Goal: Task Accomplishment & Management: Manage account settings

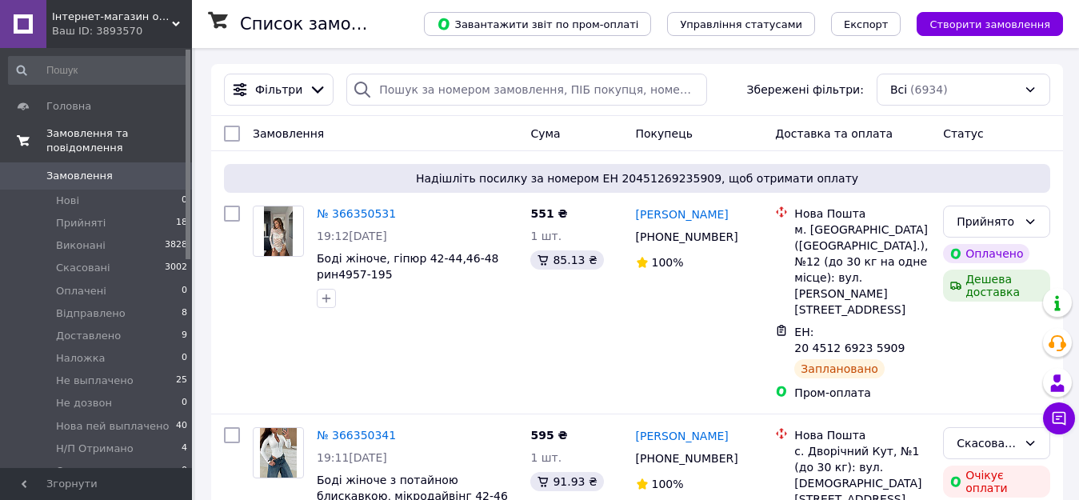
click at [153, 140] on span "Замовлення та повідомлення" at bounding box center [119, 140] width 146 height 29
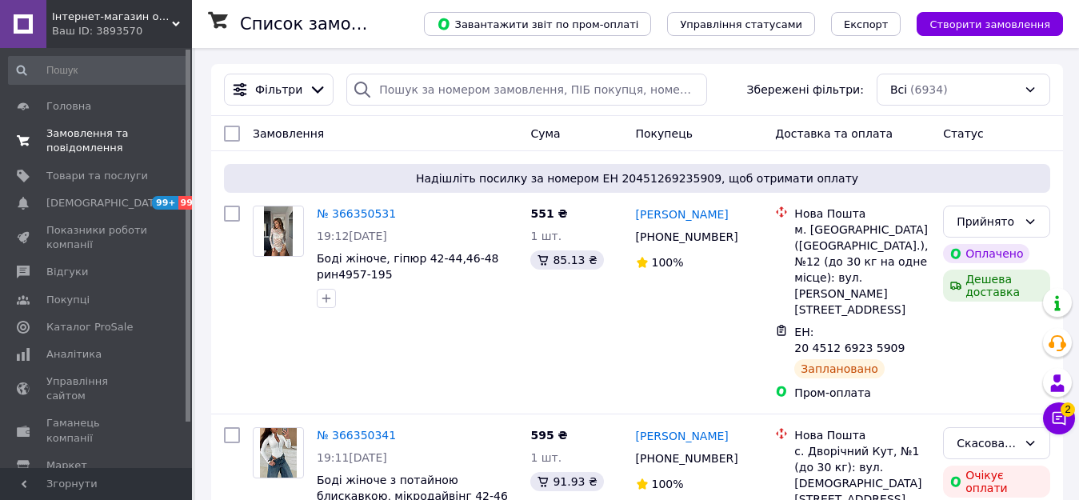
click at [94, 141] on span "Замовлення та повідомлення" at bounding box center [97, 140] width 102 height 29
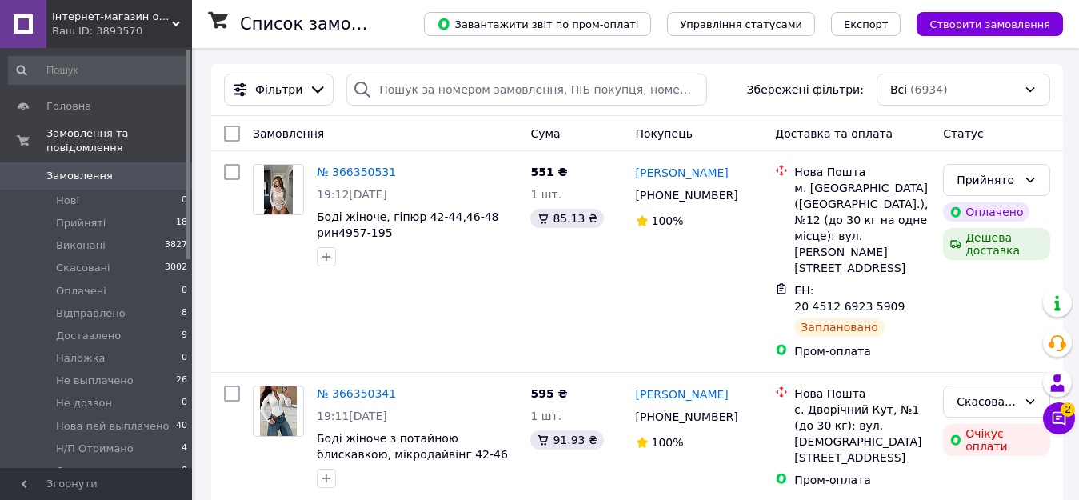
click at [1061, 420] on icon at bounding box center [1059, 418] width 16 height 16
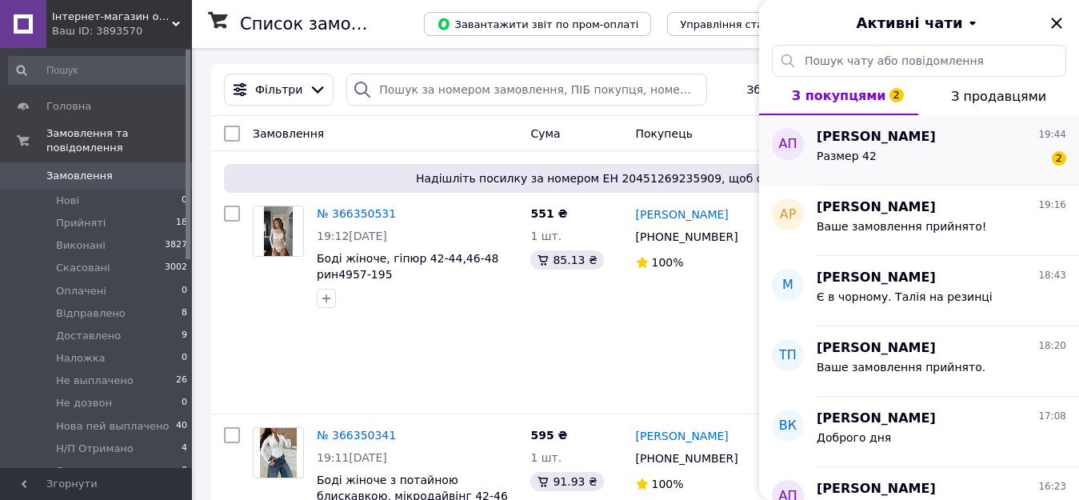
click at [872, 162] on div "Размер 42 2" at bounding box center [942, 159] width 250 height 26
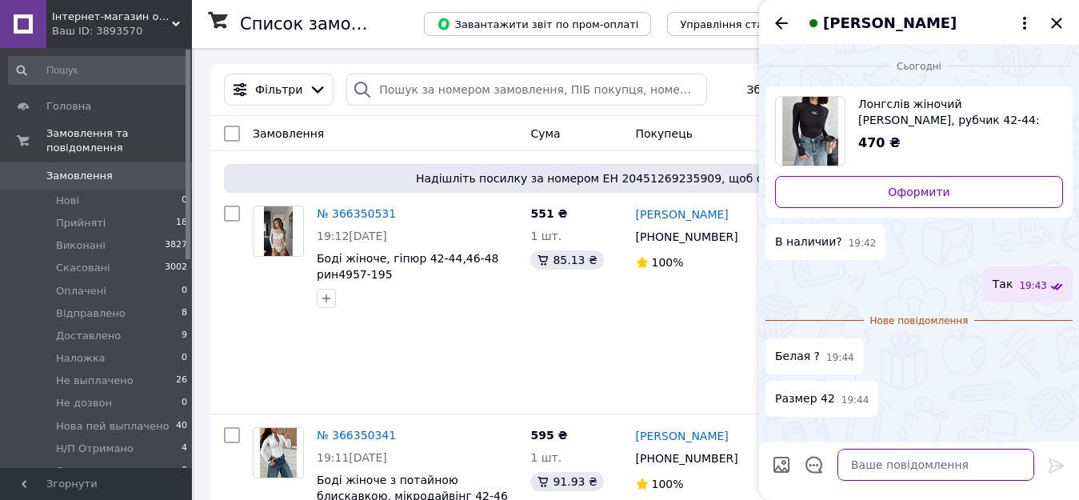
click at [915, 473] on textarea at bounding box center [936, 465] width 197 height 32
type textarea "Так"
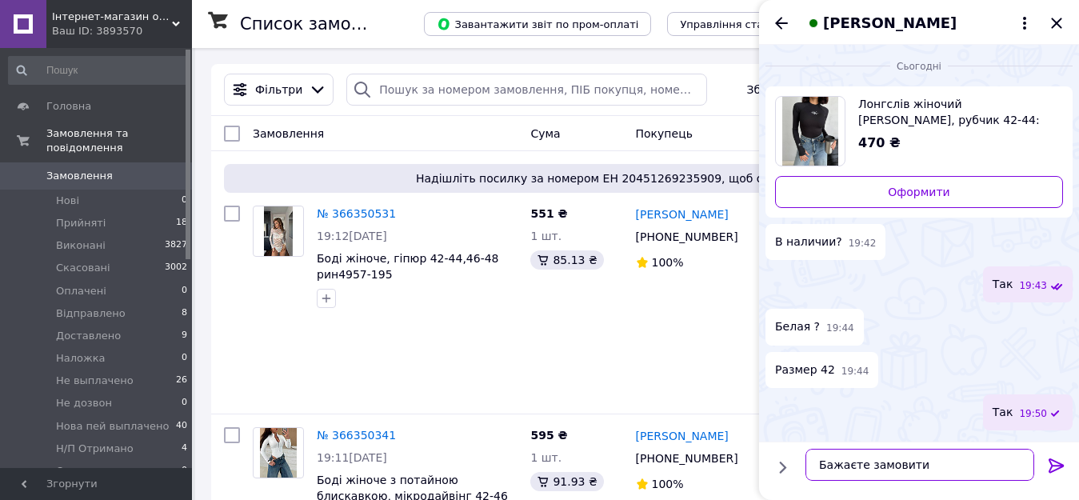
type textarea "Бажаєте замовити?"
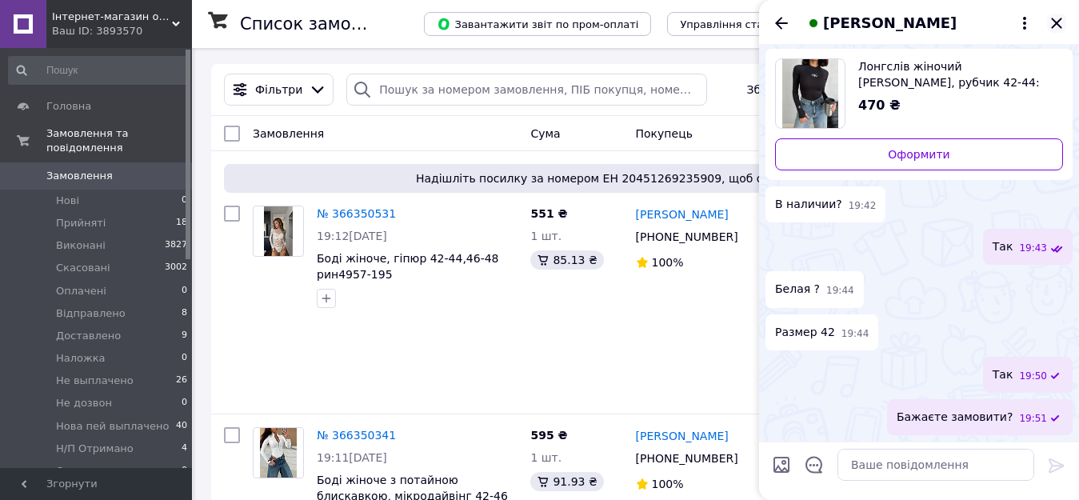
click at [1056, 24] on icon "Закрити" at bounding box center [1056, 23] width 10 height 10
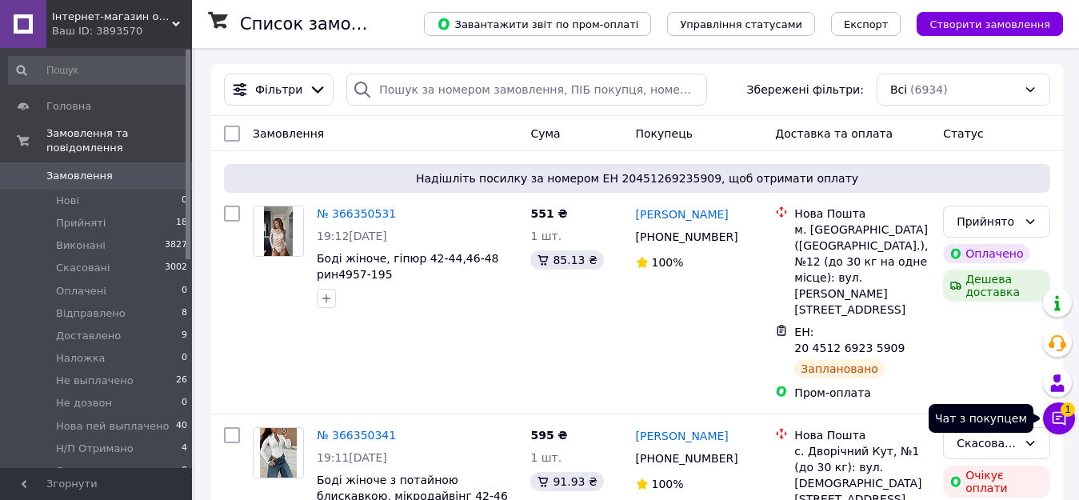
click at [1059, 420] on icon at bounding box center [1059, 418] width 16 height 16
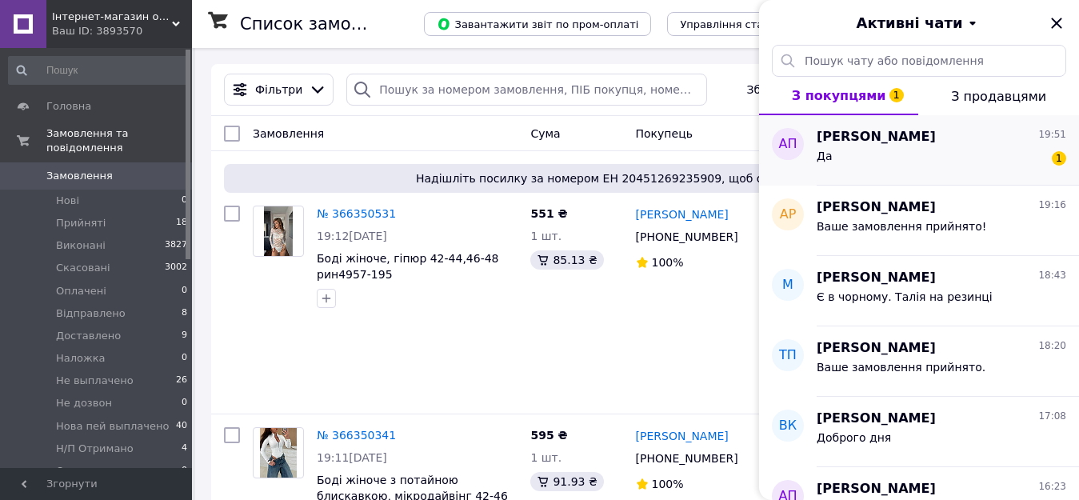
click at [863, 160] on div "Да 1" at bounding box center [942, 159] width 250 height 26
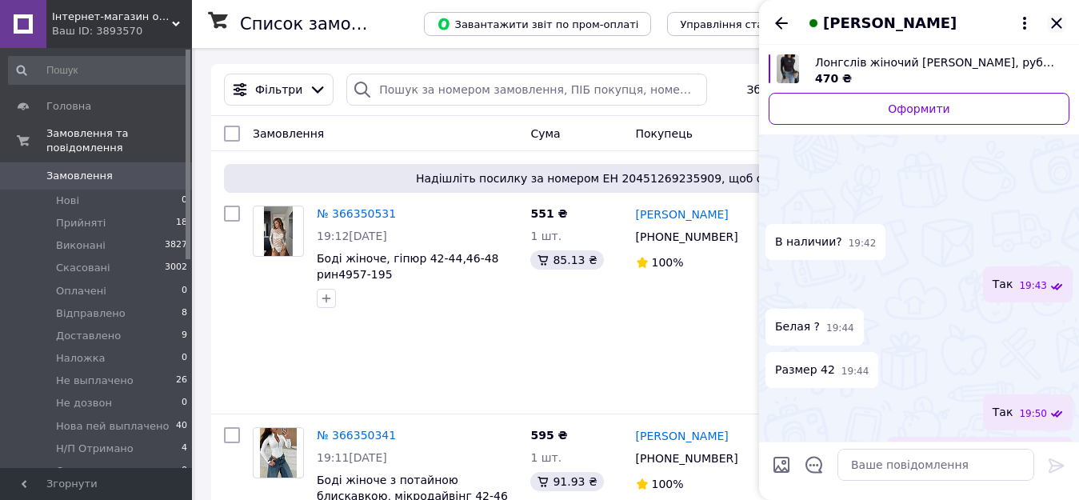
scroll to position [109, 0]
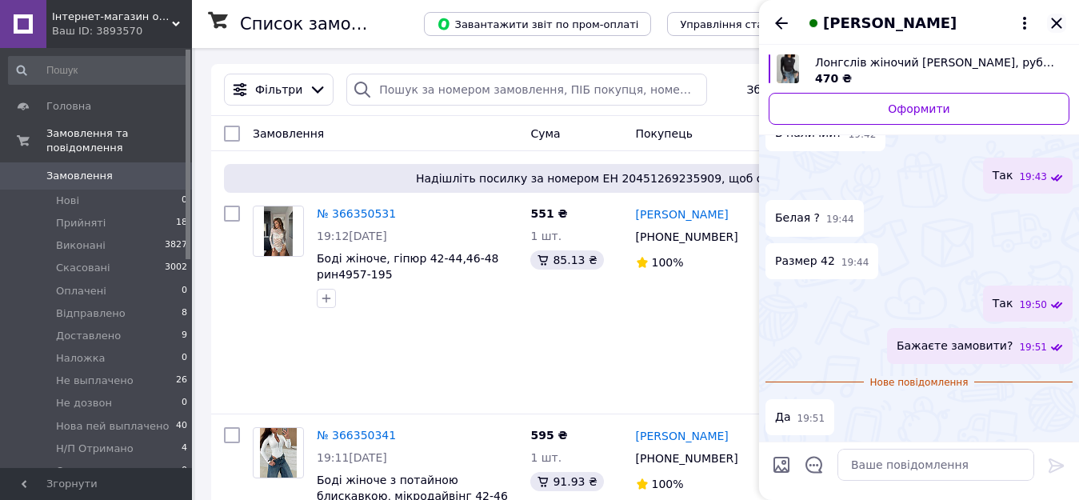
click at [1055, 21] on icon "Закрити" at bounding box center [1056, 23] width 10 height 10
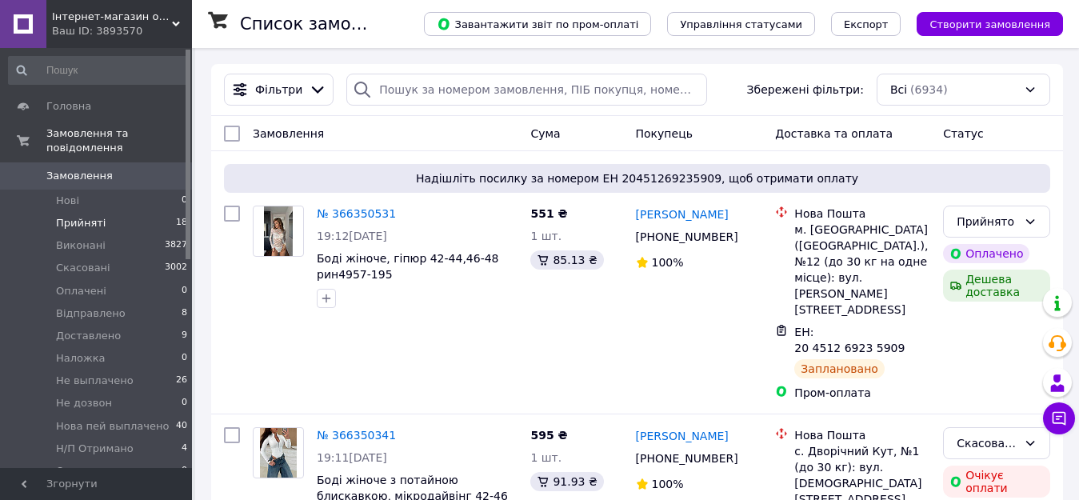
click at [102, 212] on li "Прийняті 18" at bounding box center [98, 223] width 197 height 22
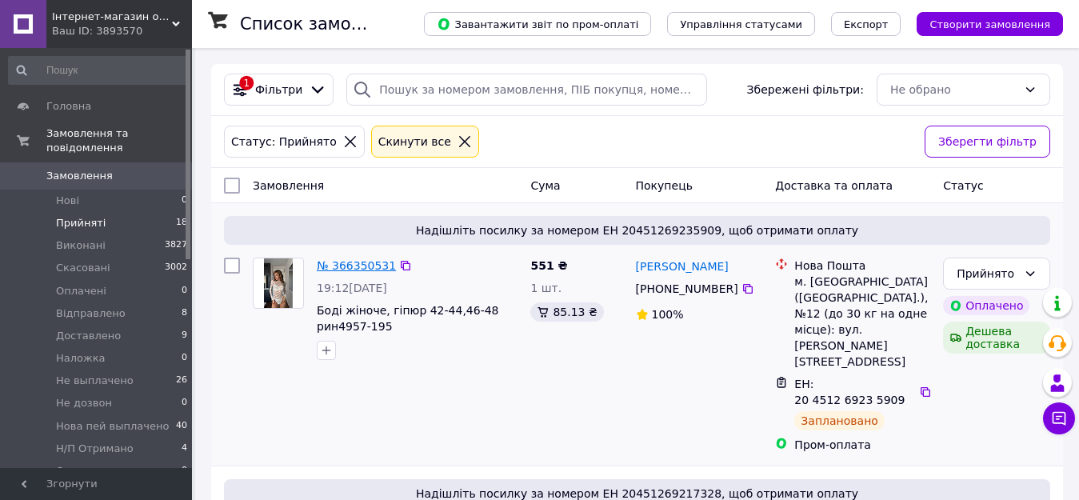
drag, startPoint x: 354, startPoint y: 223, endPoint x: 344, endPoint y: 263, distance: 41.1
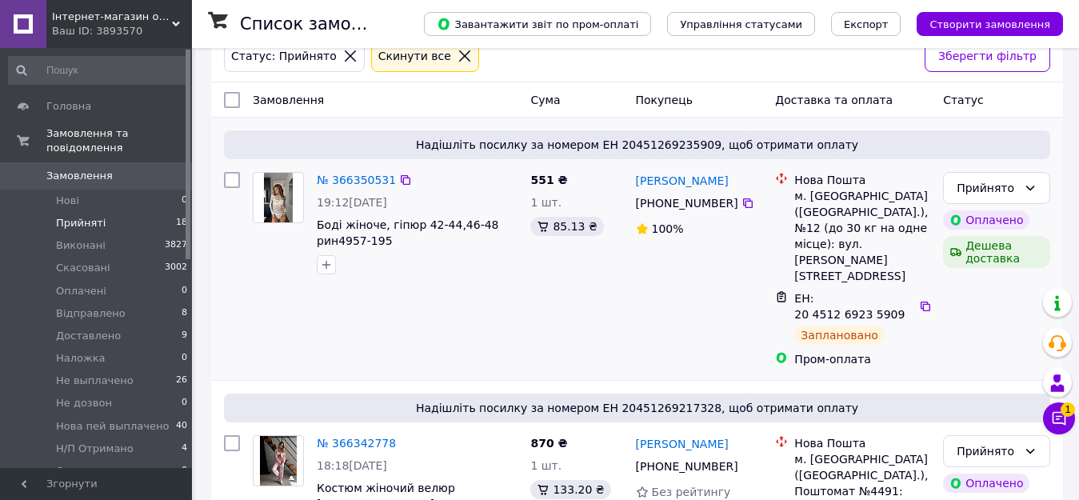
scroll to position [160, 0]
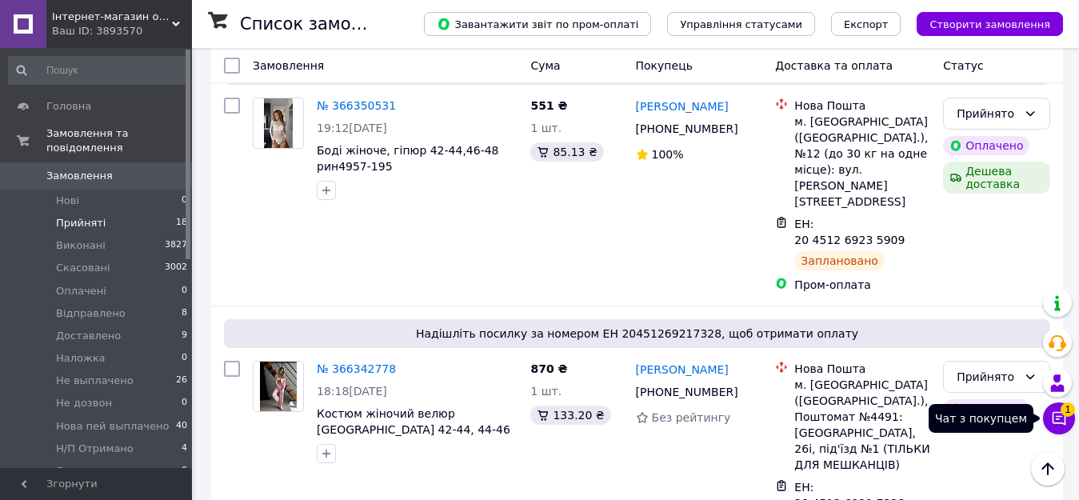
click at [1066, 421] on icon at bounding box center [1060, 419] width 14 height 14
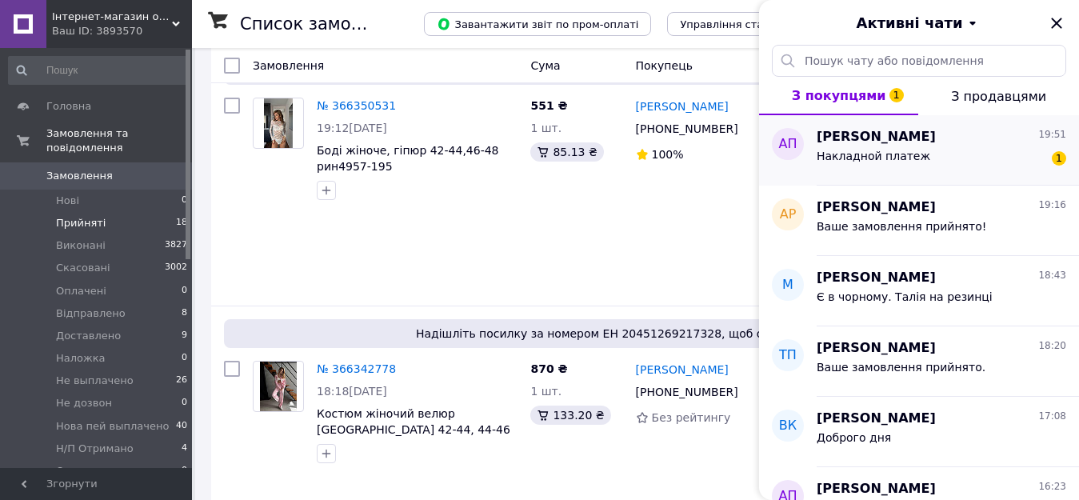
click at [899, 160] on span "Накладной платеж" at bounding box center [874, 156] width 114 height 13
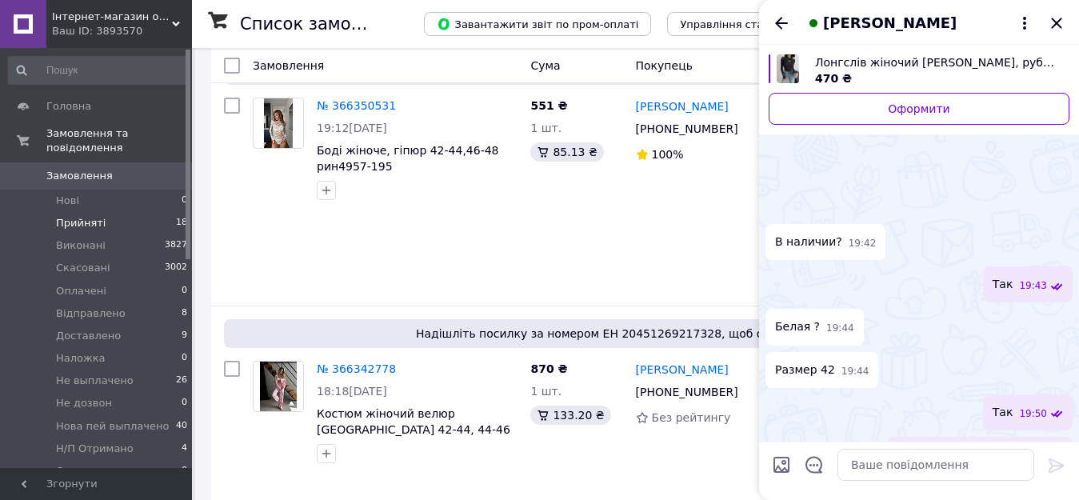
scroll to position [151, 0]
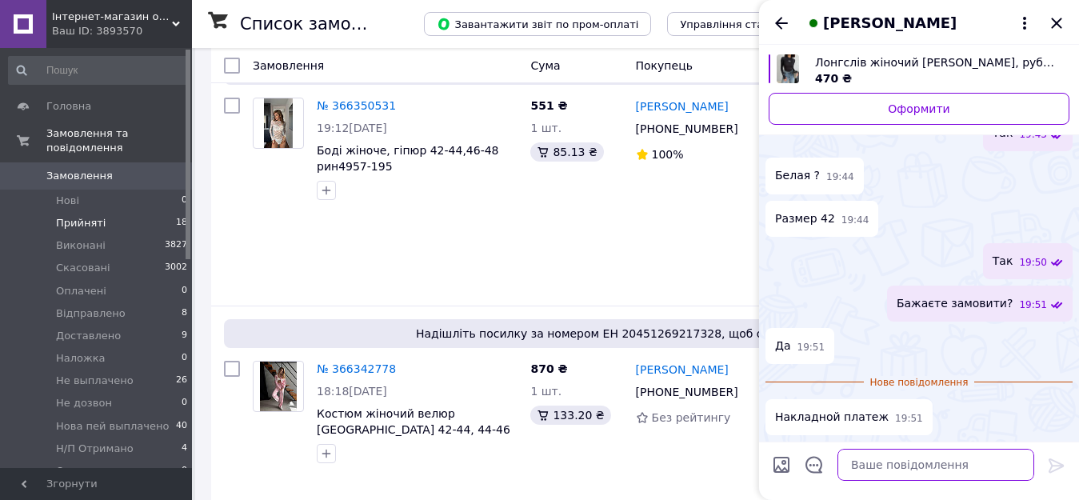
click at [867, 469] on textarea at bounding box center [936, 465] width 197 height 32
type textarea "Ні"
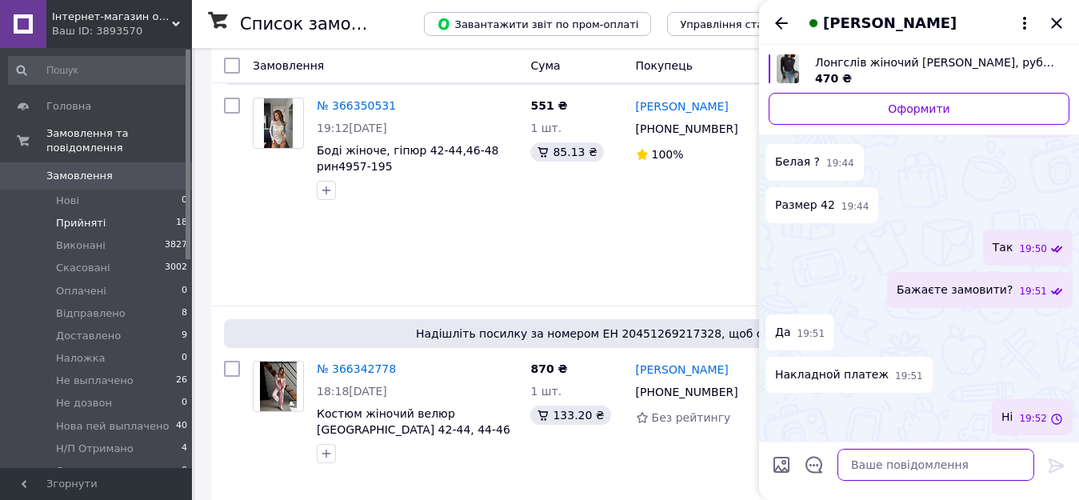
scroll to position [124, 0]
click at [1053, 22] on icon "Закрити" at bounding box center [1056, 23] width 19 height 19
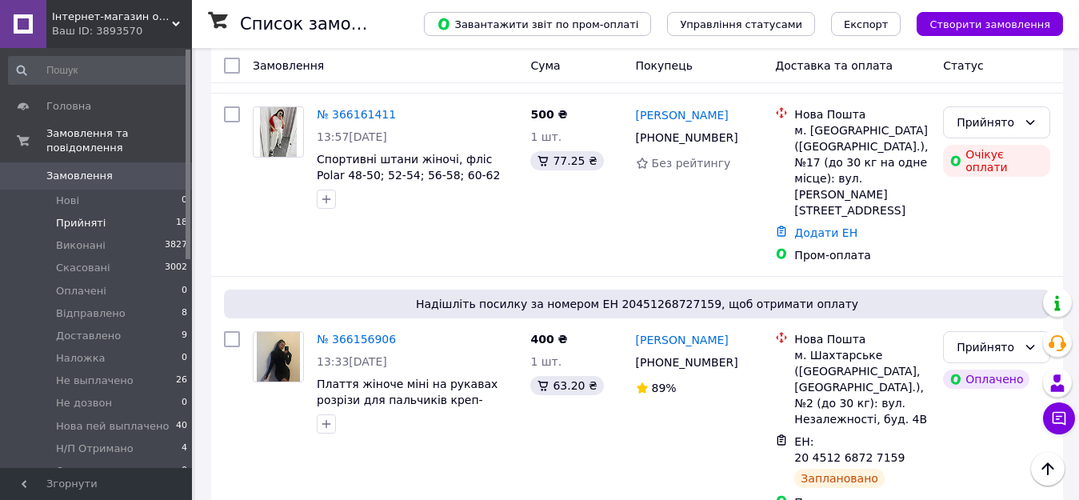
scroll to position [3441, 0]
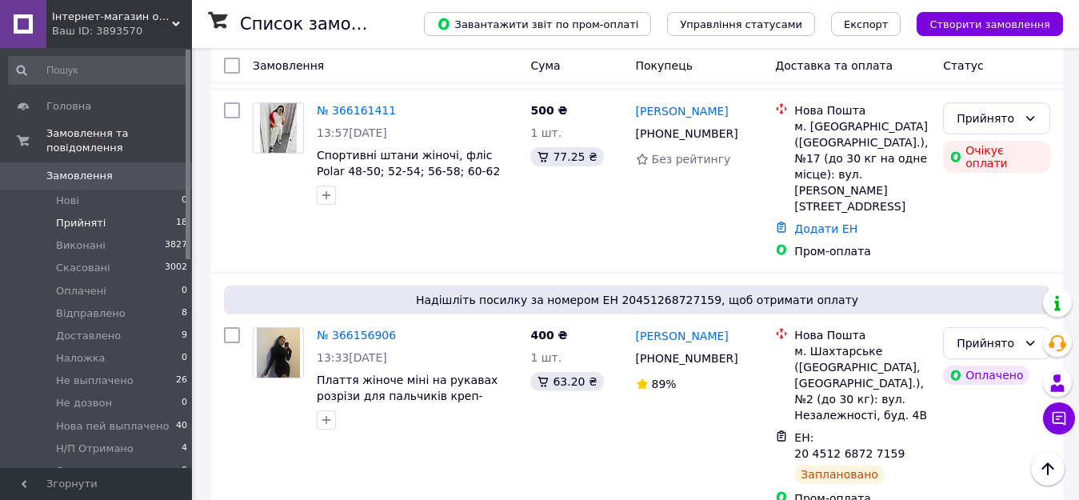
drag, startPoint x: 334, startPoint y: 317, endPoint x: 398, endPoint y: 258, distance: 87.2
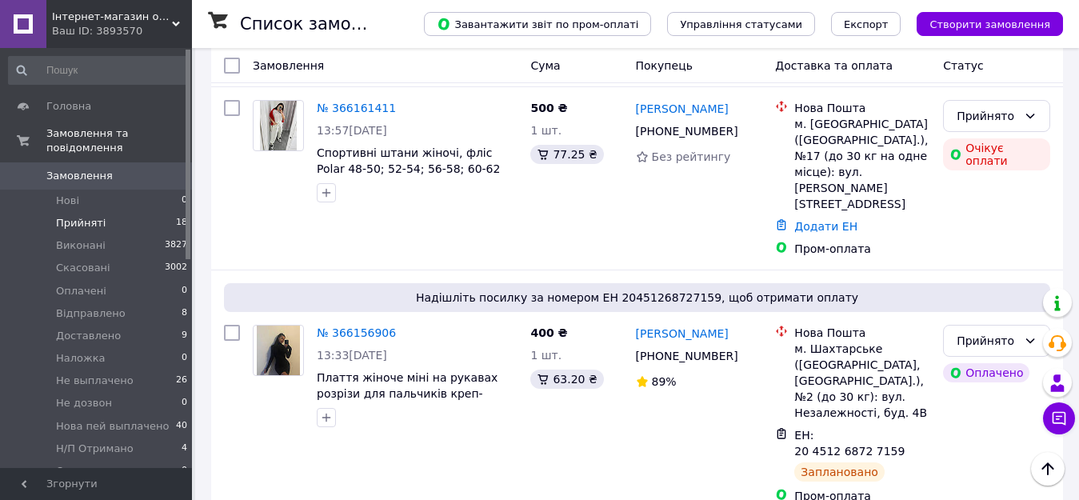
click at [93, 351] on span "Наложка" at bounding box center [81, 358] width 50 height 14
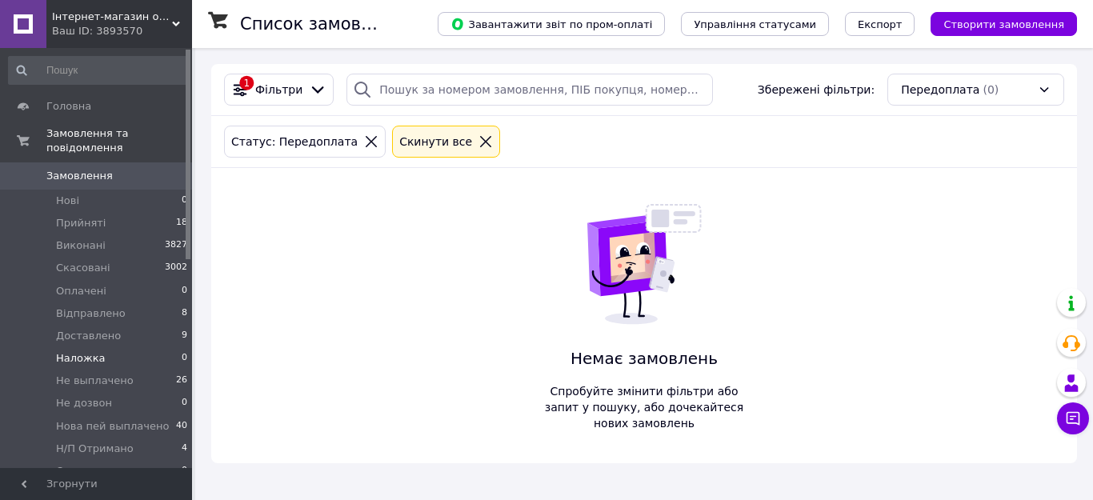
click at [478, 140] on icon at bounding box center [485, 141] width 14 height 14
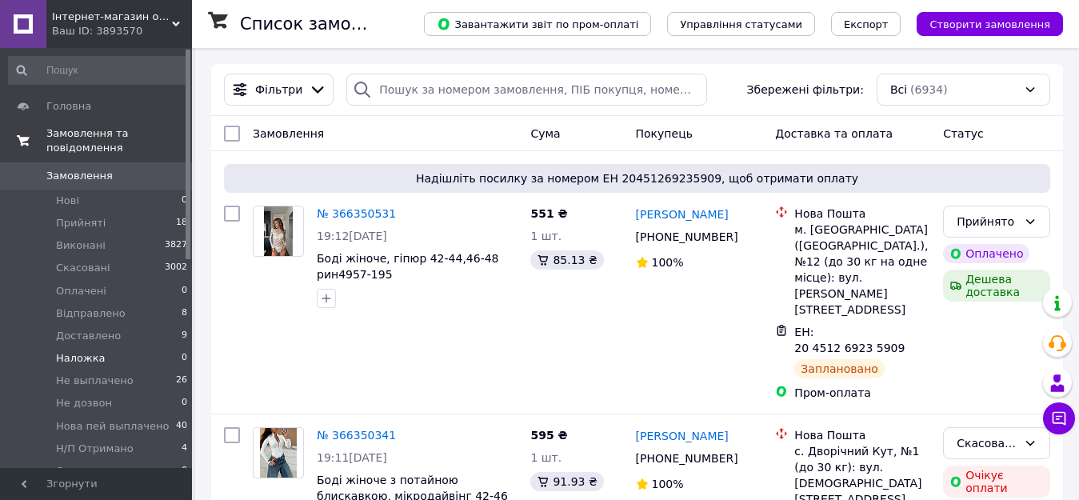
click at [108, 129] on span "Замовлення та повідомлення" at bounding box center [119, 140] width 146 height 29
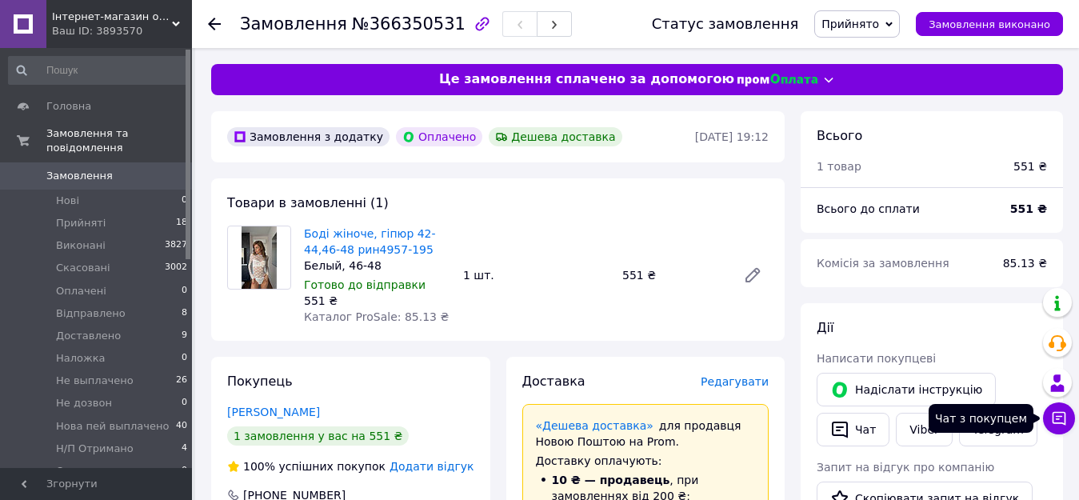
click at [1063, 423] on icon at bounding box center [1060, 419] width 14 height 14
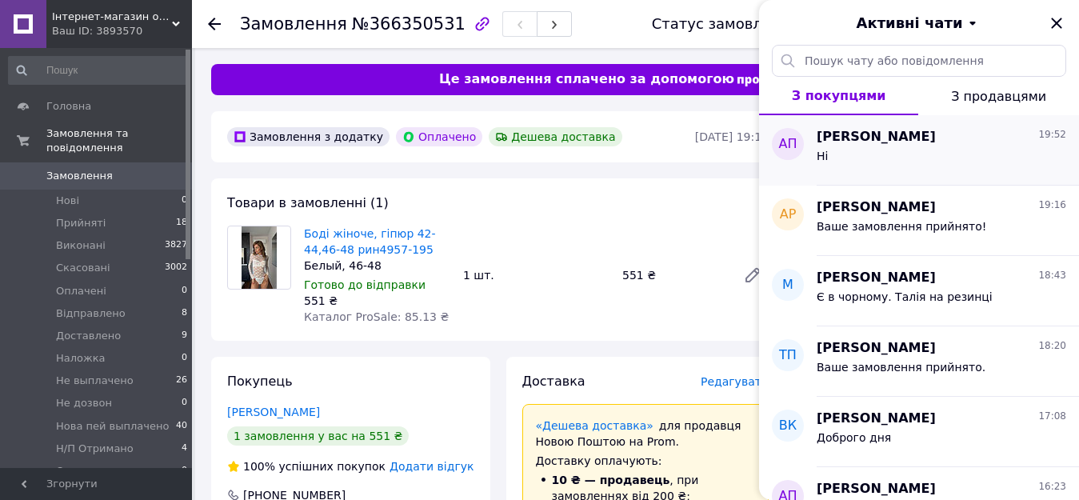
click at [888, 166] on div "Ні" at bounding box center [942, 159] width 250 height 26
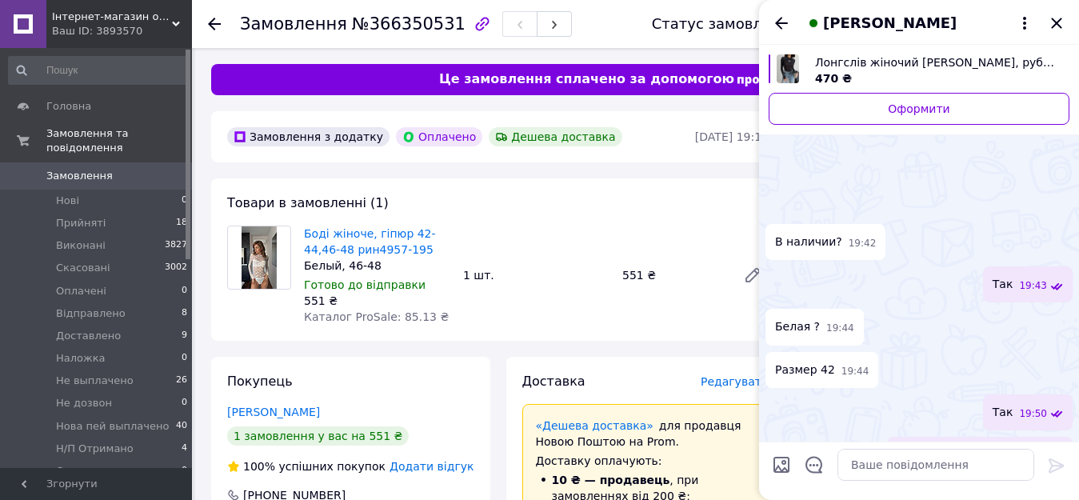
scroll to position [165, 0]
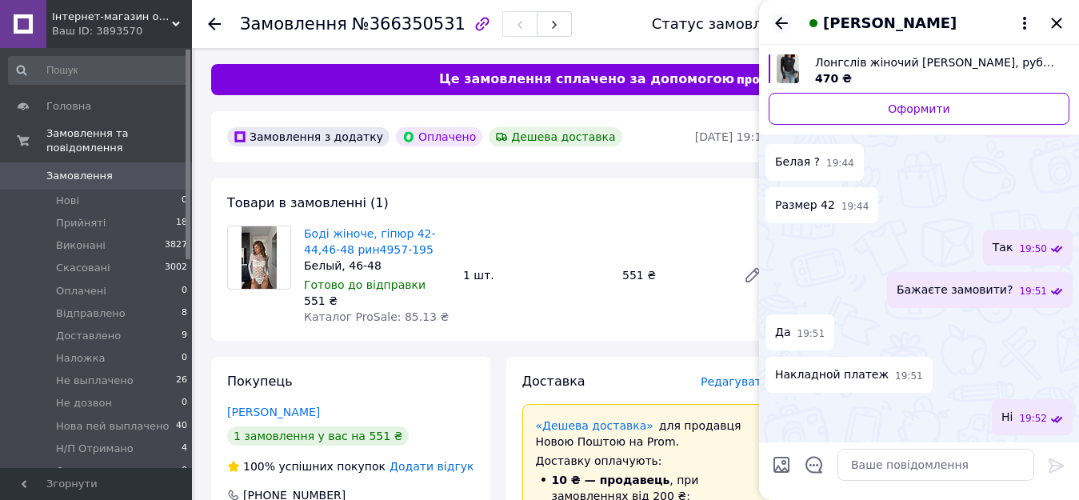
click at [786, 22] on icon "Назад" at bounding box center [781, 23] width 13 height 12
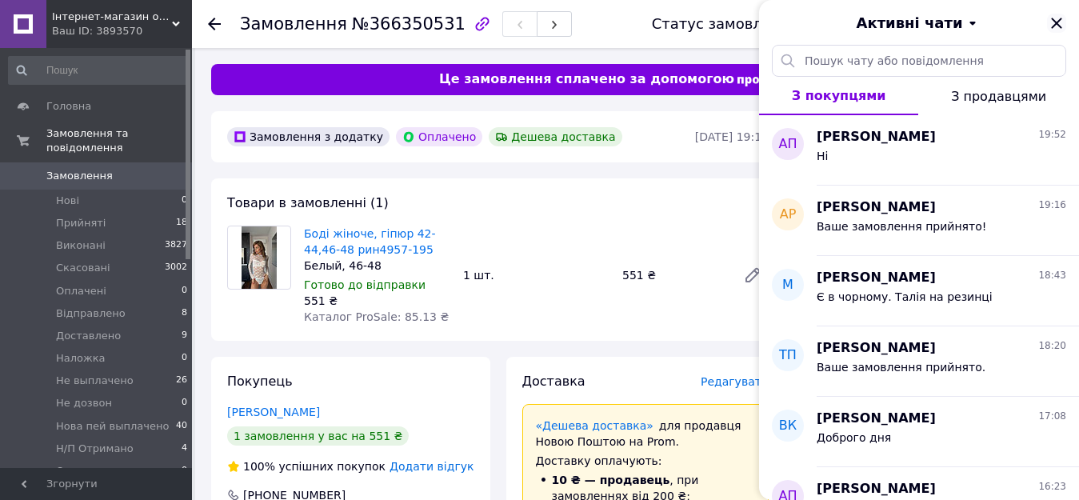
click at [1057, 22] on icon "Закрити" at bounding box center [1056, 23] width 19 height 19
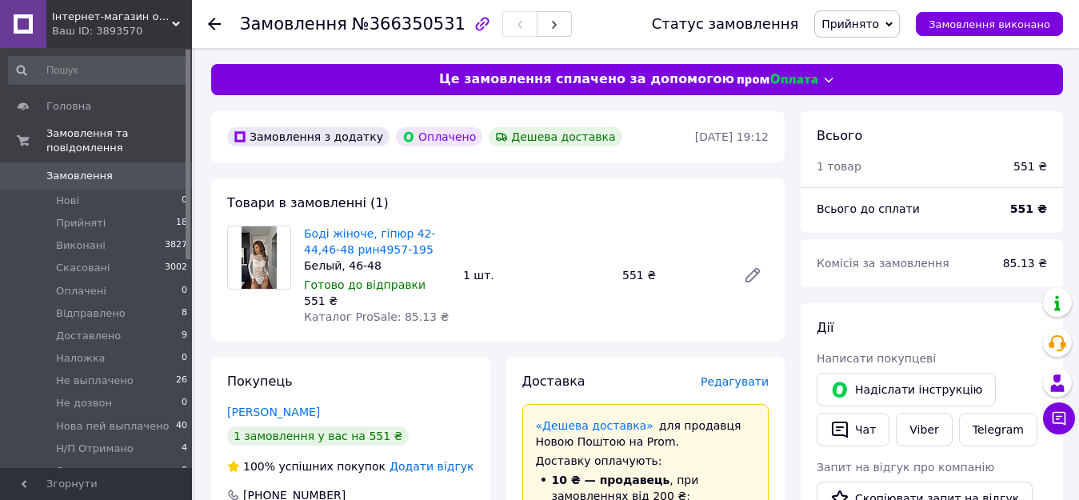
click at [411, 26] on span "№366350531" at bounding box center [409, 23] width 114 height 19
copy span "366350531"
drag, startPoint x: 390, startPoint y: 248, endPoint x: 322, endPoint y: 250, distance: 67.3
click at [322, 253] on span "Боді жіноче, гіпюр 42-44,46-48 рин4957-195" at bounding box center [377, 242] width 146 height 32
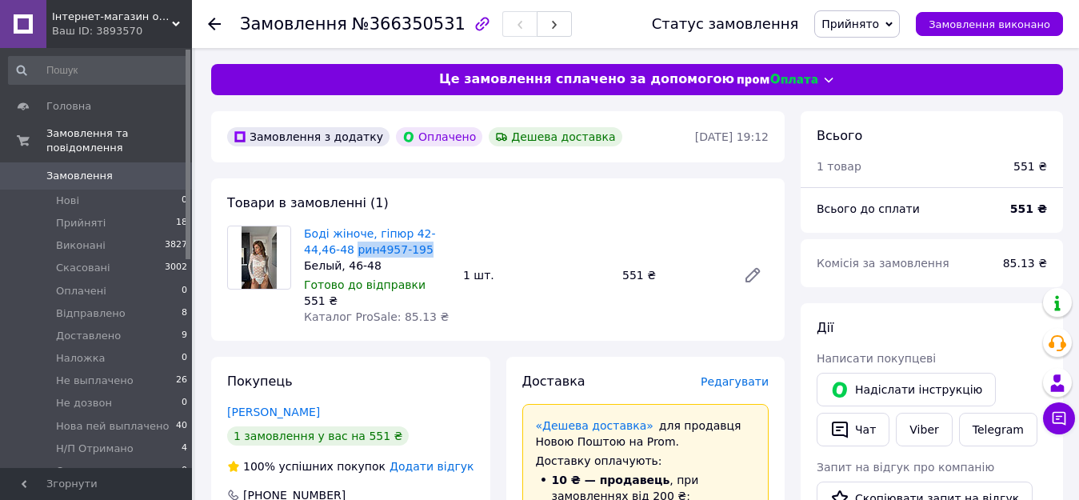
copy link "рин4957-195"
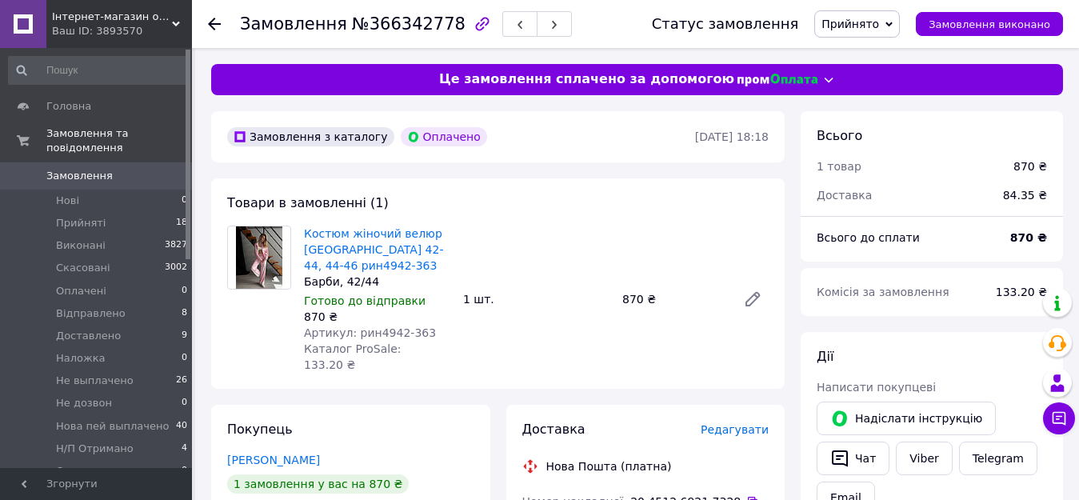
click at [378, 23] on span "№366342778" at bounding box center [409, 23] width 114 height 19
drag, startPoint x: 378, startPoint y: 263, endPoint x: 306, endPoint y: 265, distance: 71.2
click at [305, 266] on span "Костюм жіночий велюр Туреччина 42-44, 44-46 рин4942-363" at bounding box center [377, 250] width 146 height 48
copy link "рин4942-363"
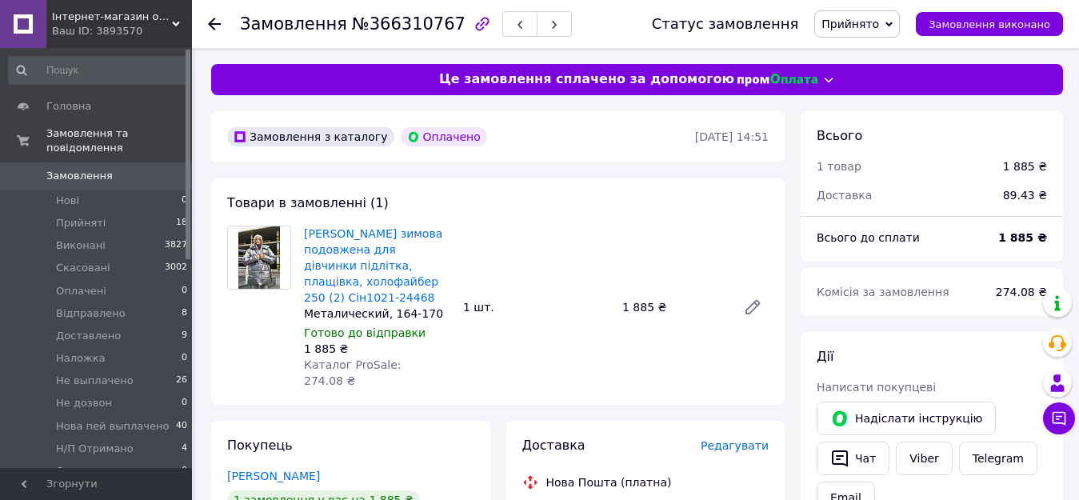
click at [365, 22] on span "№366310767" at bounding box center [409, 23] width 114 height 19
copy span "366310767"
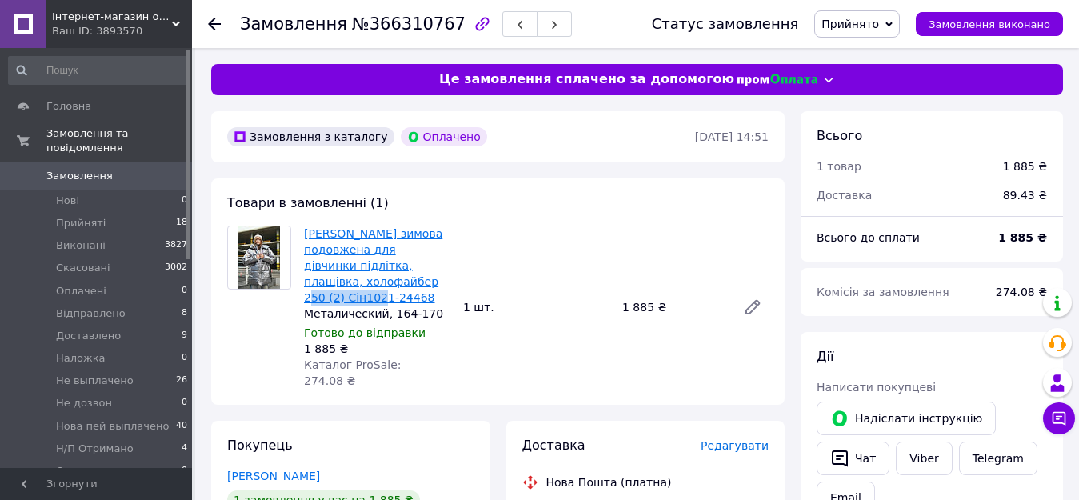
drag, startPoint x: 400, startPoint y: 278, endPoint x: 321, endPoint y: 278, distance: 79.2
click at [321, 279] on span "[PERSON_NAME] зимова подовжена для дівчинки підлітка, плащівка, холофайбер 250 …" at bounding box center [377, 266] width 146 height 80
copy link "Сін1021-24468"
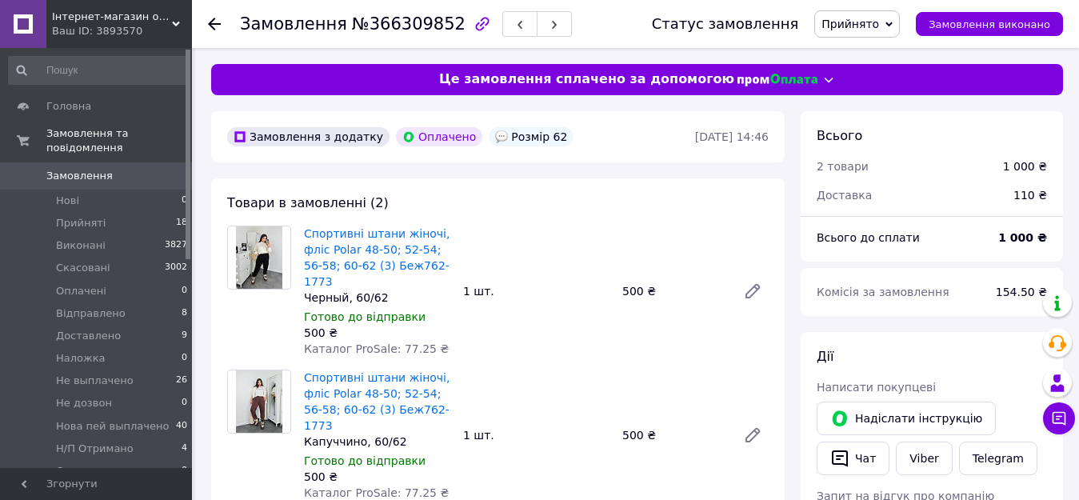
click at [372, 25] on span "№366309852" at bounding box center [409, 23] width 114 height 19
copy span "366309852"
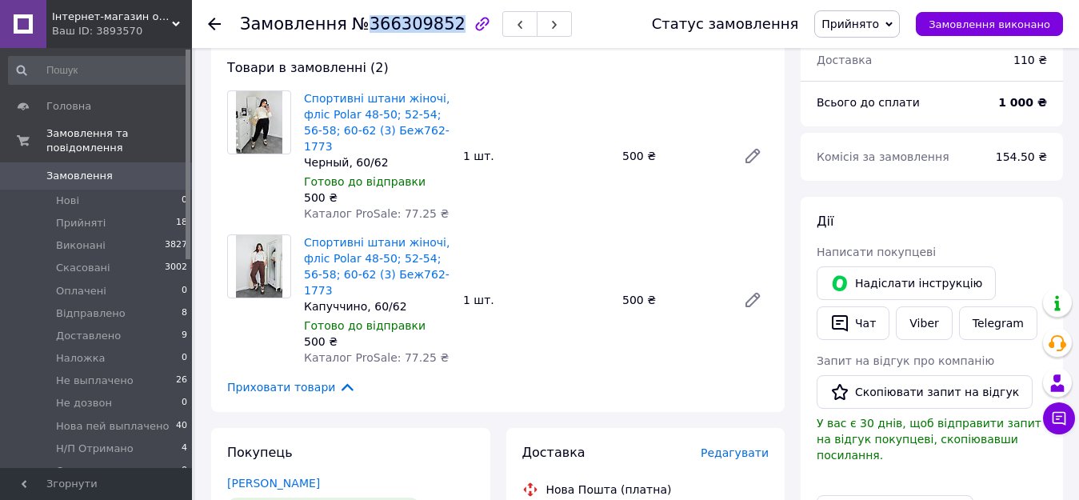
scroll to position [240, 0]
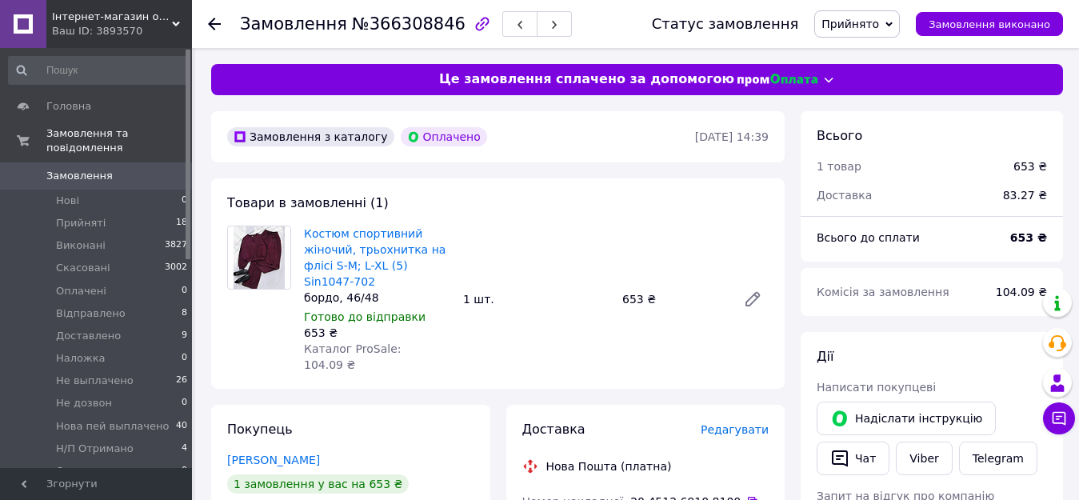
click at [373, 26] on span "№366308846" at bounding box center [409, 23] width 114 height 19
copy span "366308846"
click at [398, 271] on span "Костюм спортивний жіночий, трьохнитка на флісі S-М; L-XL (5) Sin1047-702" at bounding box center [377, 258] width 146 height 64
copy link "Sin1047-702"
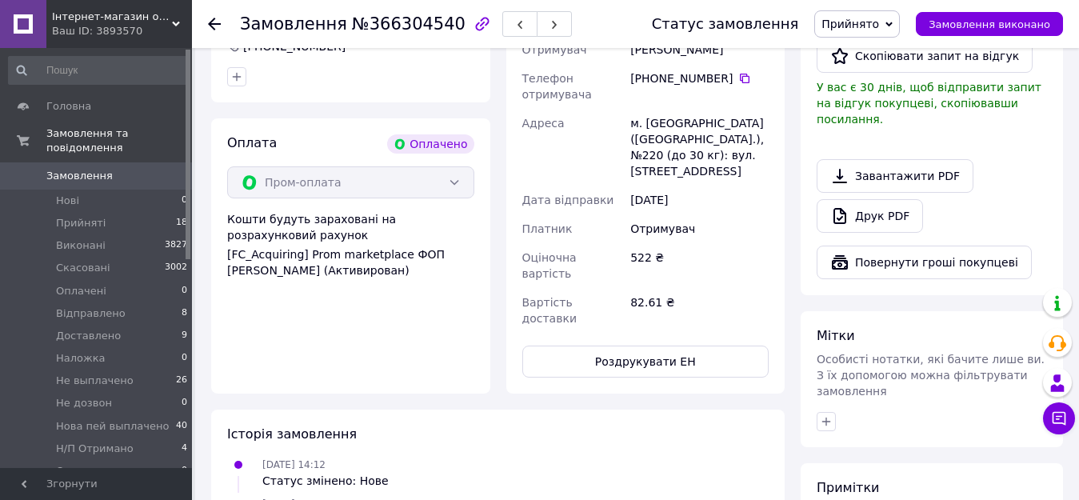
scroll to position [640, 0]
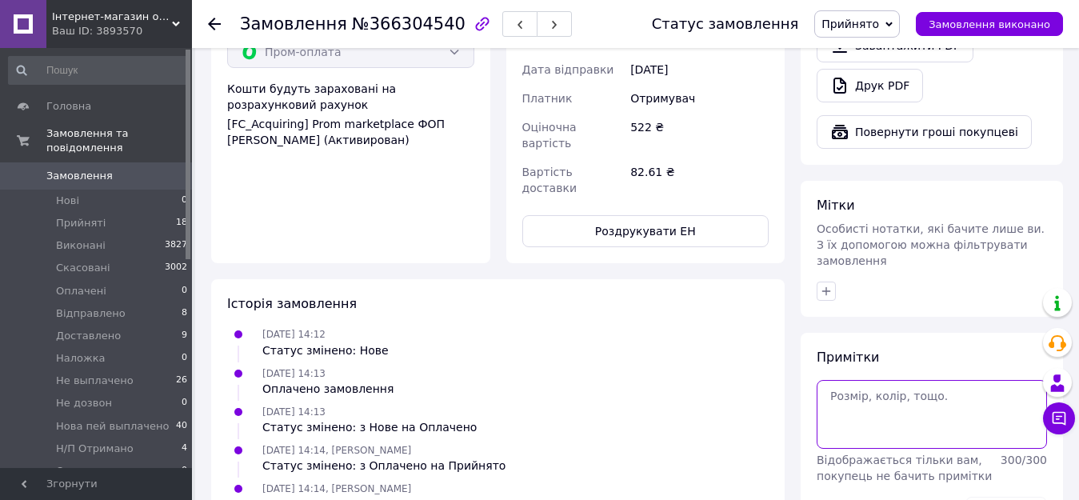
click at [919, 380] on textarea at bounding box center [932, 414] width 230 height 69
type textarea "есть"
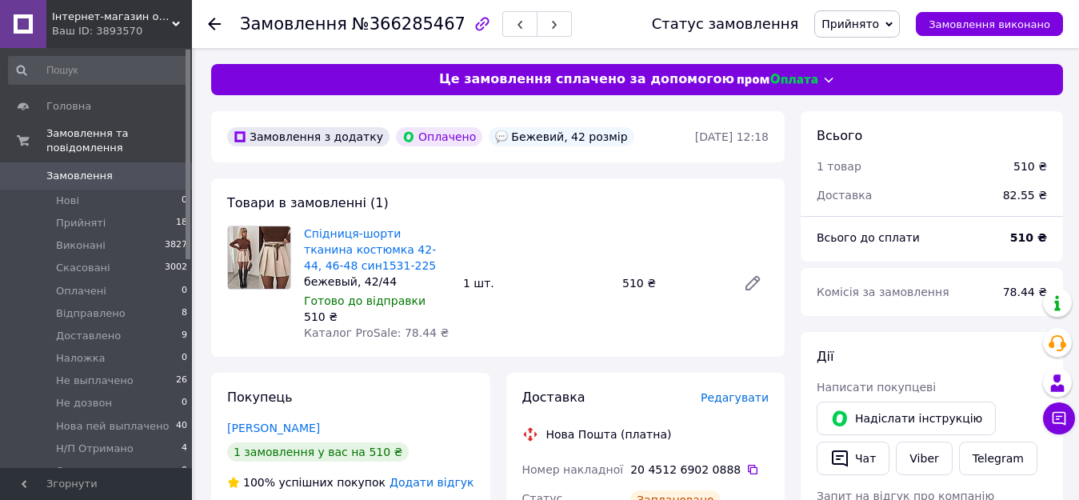
click at [397, 28] on span "№366285467" at bounding box center [409, 23] width 114 height 19
drag, startPoint x: 372, startPoint y: 266, endPoint x: 301, endPoint y: 262, distance: 71.3
click at [301, 266] on div "Спідниця-шорти тканина костюмка 42-44, 46-48 син1531-225 бежевый, 42/44 Готово …" at bounding box center [377, 283] width 159 height 122
copy link "син1531-225"
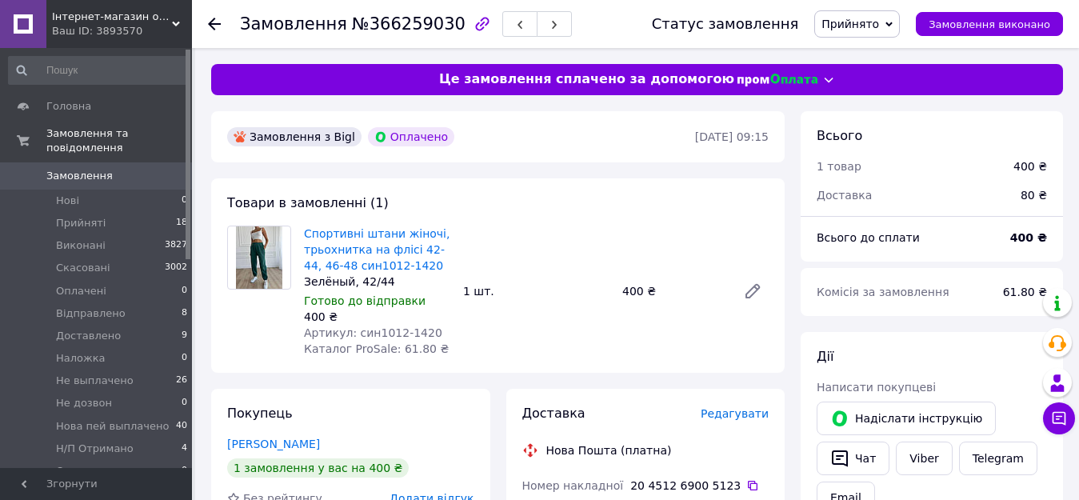
click at [386, 22] on span "№366259030" at bounding box center [409, 23] width 114 height 19
copy span "366259030"
drag, startPoint x: 411, startPoint y: 264, endPoint x: 338, endPoint y: 270, distance: 73.8
click at [338, 270] on span "Спортивні штани жіночі, трьохнитка на флісі 42-44, 46-48 син1012-1420" at bounding box center [377, 250] width 146 height 48
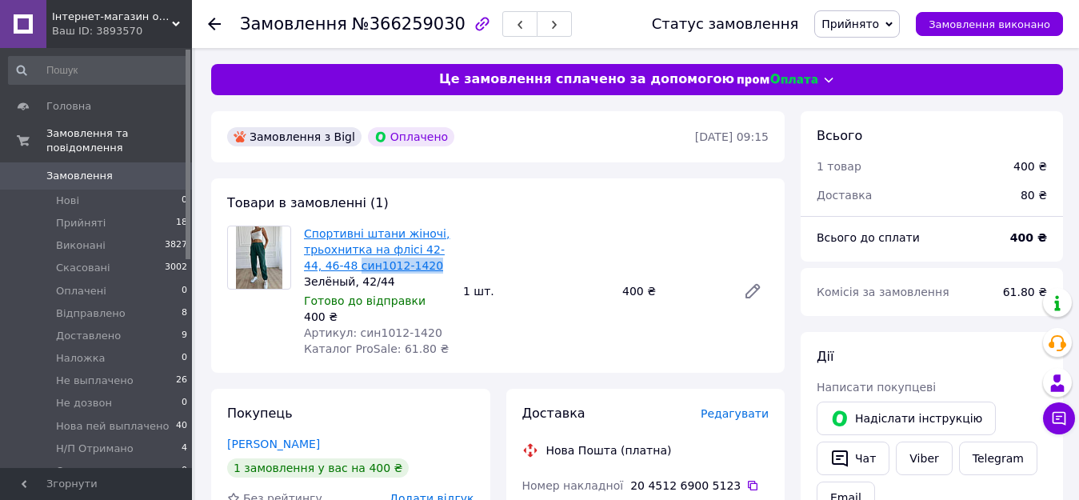
copy link "син1012-1420"
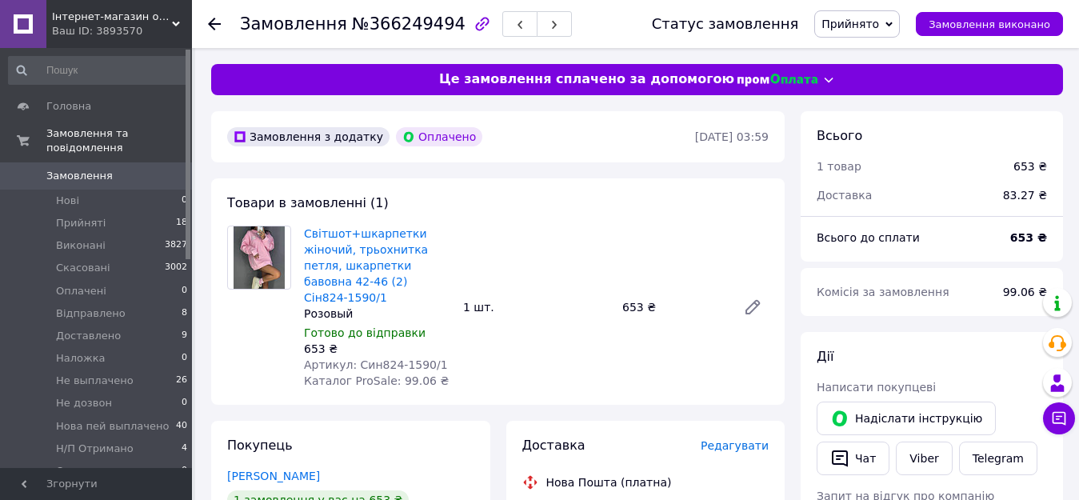
click at [414, 26] on span "№366249494" at bounding box center [409, 23] width 114 height 19
copy span "366249494"
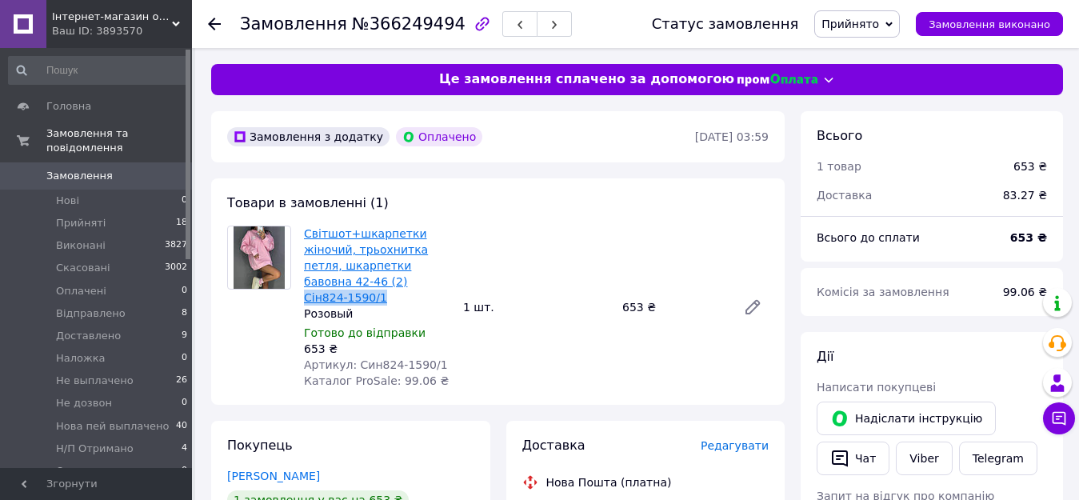
drag, startPoint x: 398, startPoint y: 278, endPoint x: 323, endPoint y: 286, distance: 75.6
click at [323, 286] on span "Світшот+шкарпетки жіночий, трьохнитка петля, шкарпетки бавовна 42-46 (2) Сін824…" at bounding box center [377, 266] width 146 height 80
copy link "Сін824-1590/1"
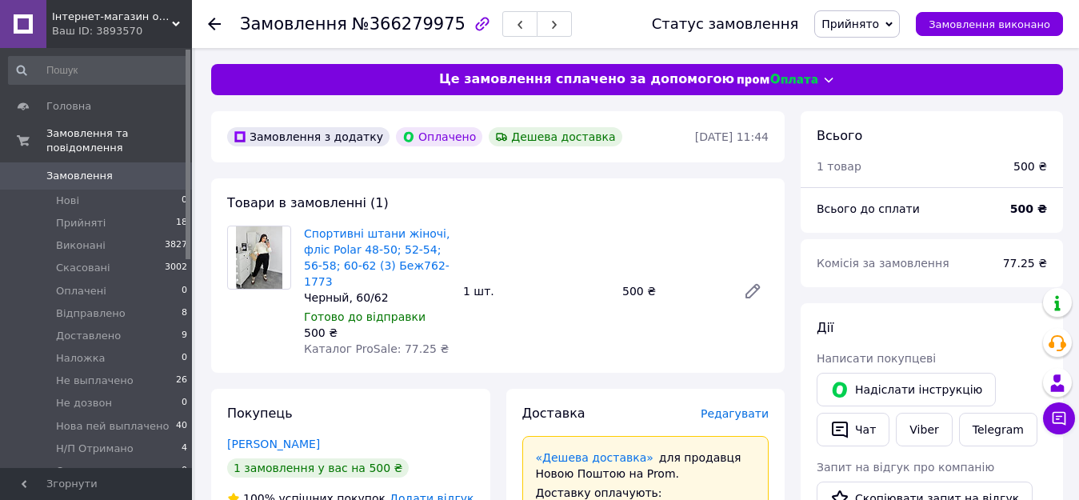
click at [413, 33] on span "№366279975" at bounding box center [409, 23] width 114 height 19
copy span "366279975"
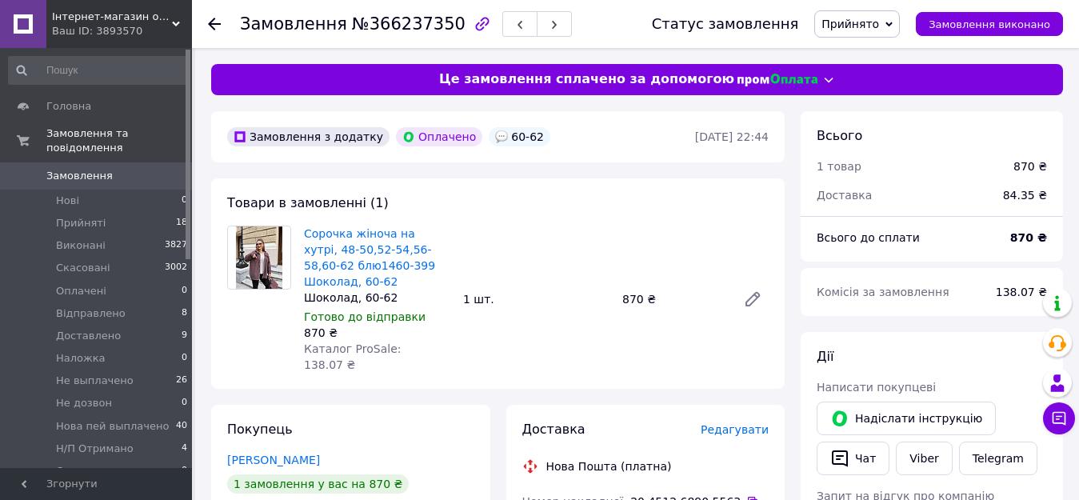
click at [406, 23] on span "№366237350" at bounding box center [409, 23] width 114 height 19
copy span "366237350"
drag, startPoint x: 320, startPoint y: 283, endPoint x: 304, endPoint y: 268, distance: 22.1
click at [304, 268] on span "Сорочка жіноча на хутрі, 48-50,52-54,56-58,60-62 блю1460-399 Шоколад, 60-62" at bounding box center [377, 258] width 146 height 64
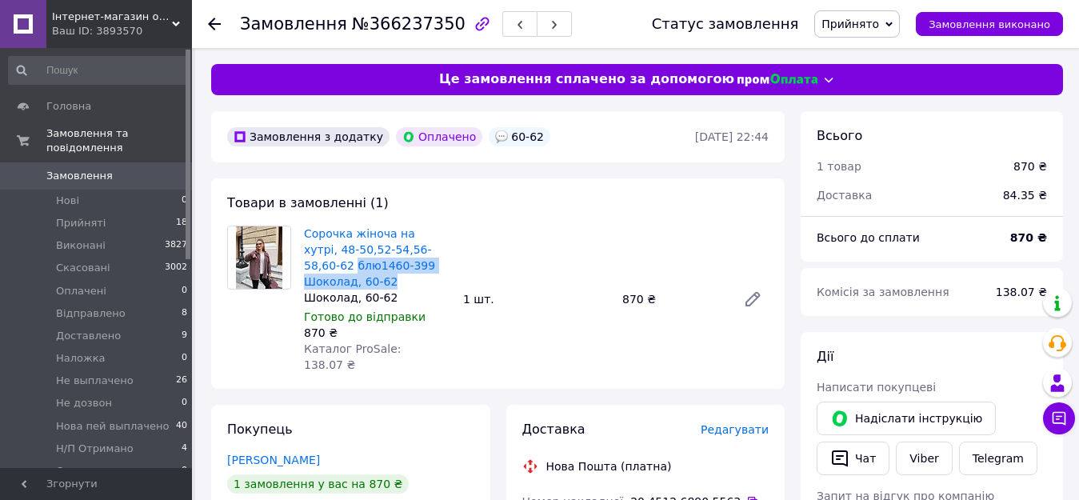
copy link "блю1460-399 Шоколад, 60-62"
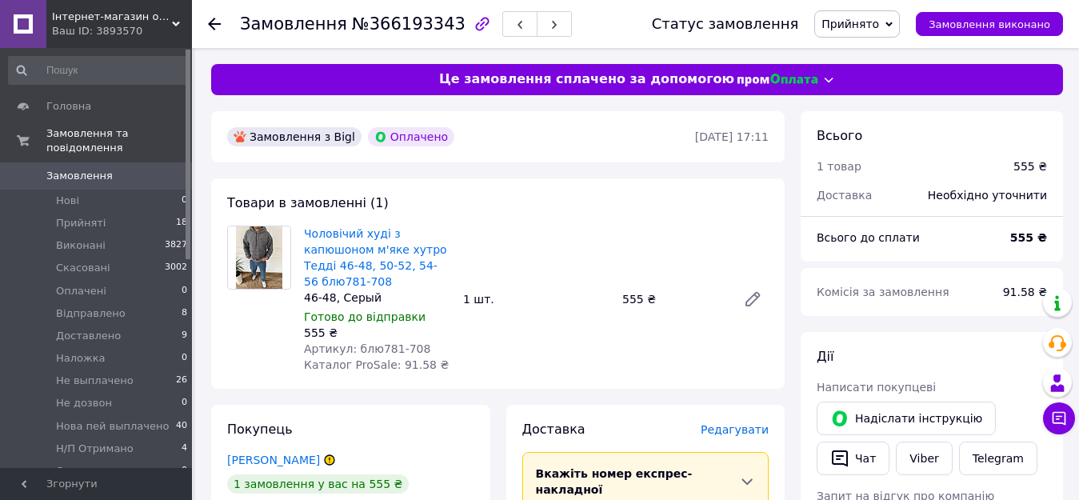
click at [380, 21] on span "№366193343" at bounding box center [409, 23] width 114 height 19
copy span "366193343"
drag, startPoint x: 375, startPoint y: 276, endPoint x: 306, endPoint y: 279, distance: 69.7
click at [306, 279] on span "Чоловічий худі з капюшоном м'яке хутро Тедді 46-48, 50-52, 54-56 блю781-708" at bounding box center [377, 258] width 146 height 64
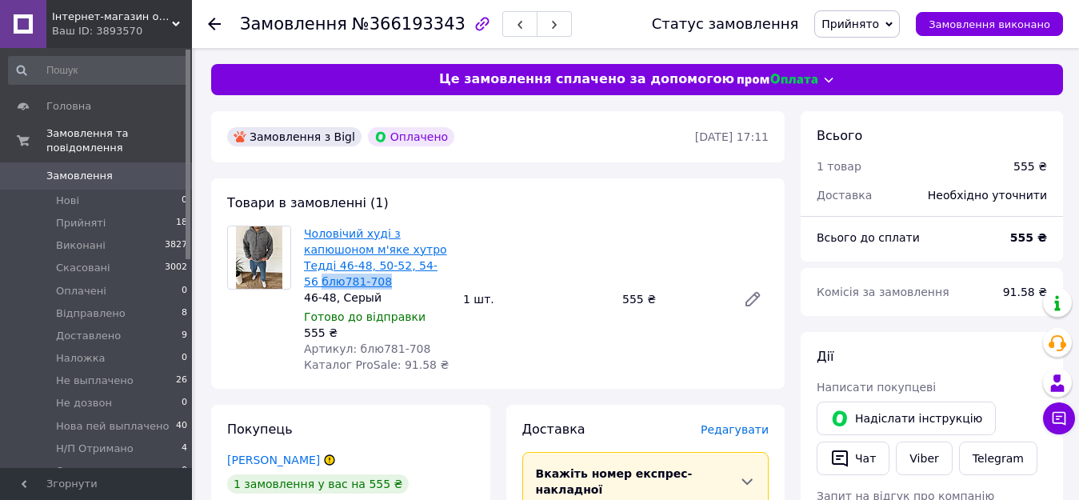
copy link "блю781-708"
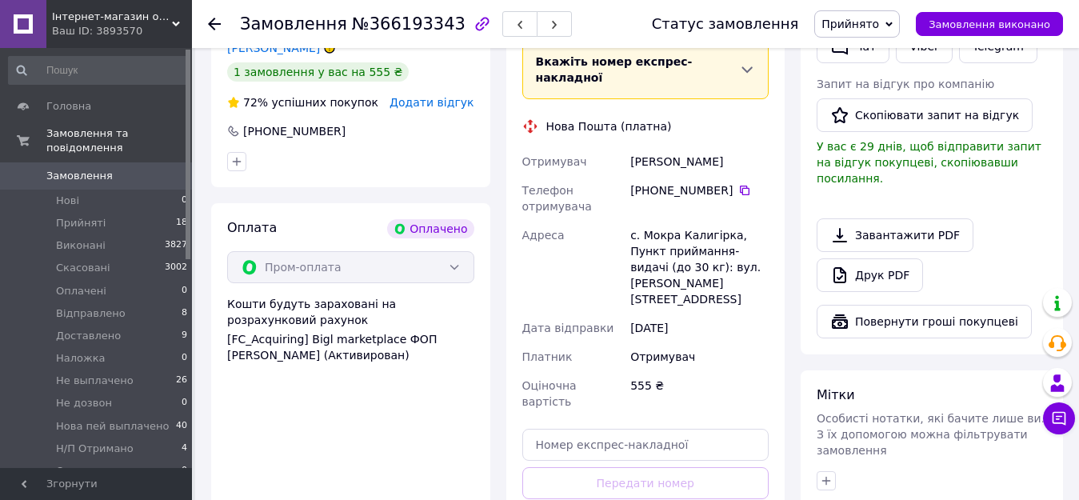
scroll to position [480, 0]
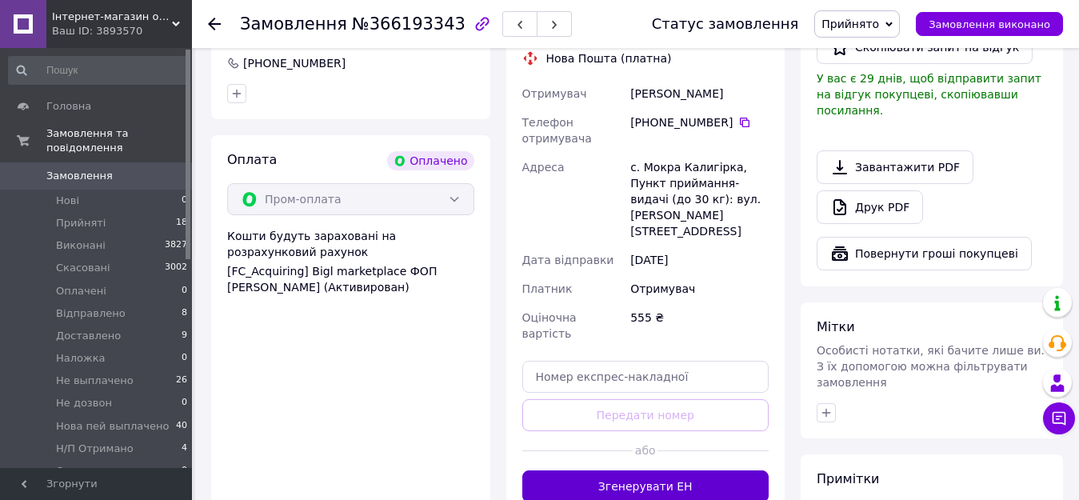
click at [671, 470] on button "Згенерувати ЕН" at bounding box center [646, 486] width 247 height 32
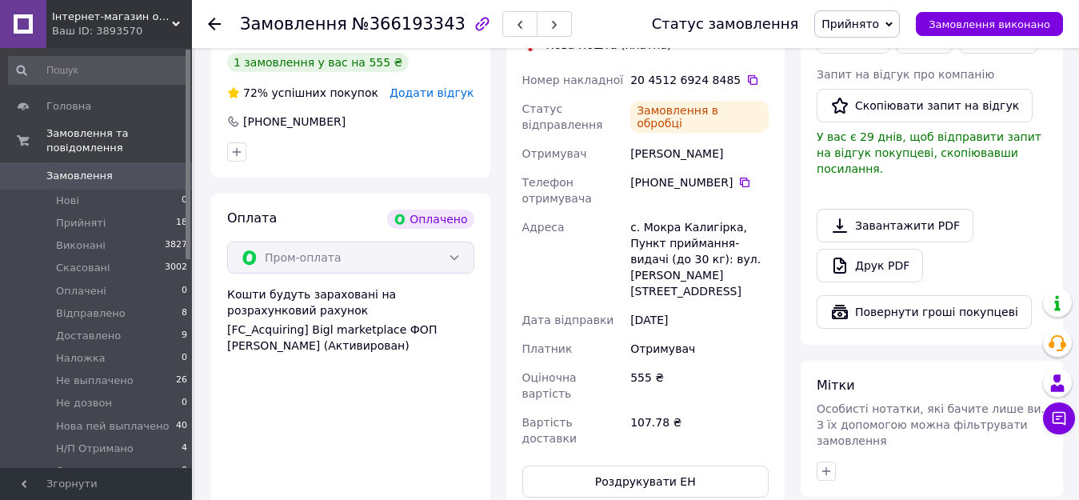
scroll to position [160, 0]
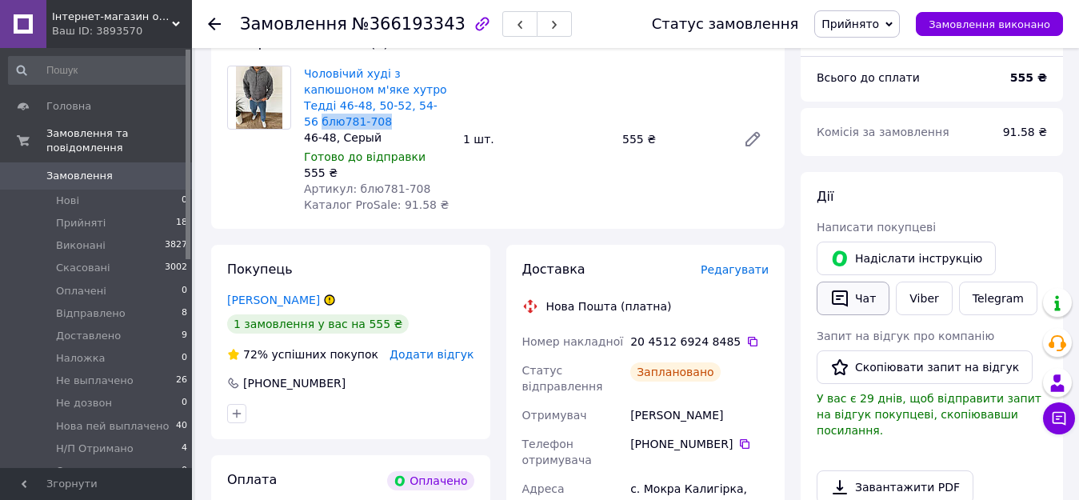
click at [847, 307] on icon "button" at bounding box center [840, 298] width 19 height 19
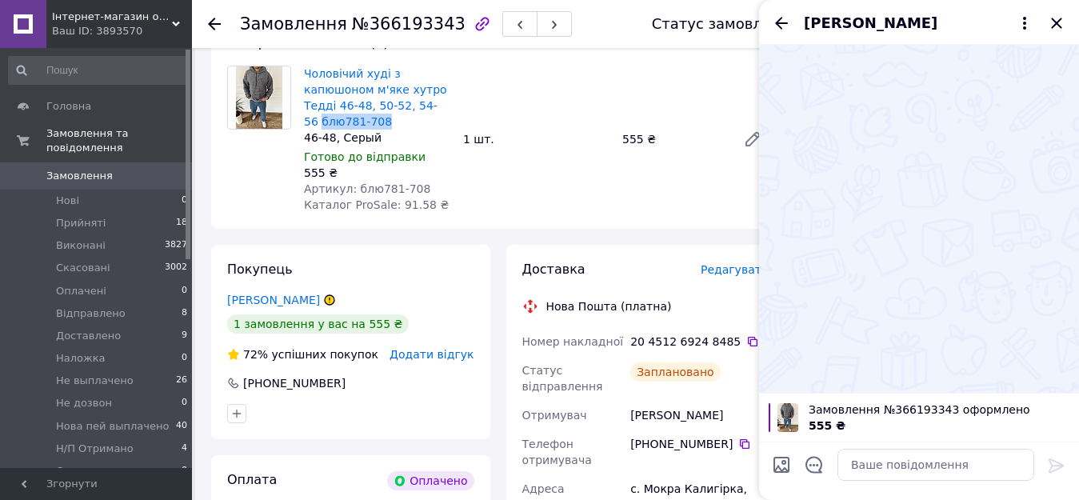
drag, startPoint x: 1063, startPoint y: 22, endPoint x: 254, endPoint y: 2, distance: 808.4
click at [1063, 22] on icon "Закрити" at bounding box center [1056, 23] width 19 height 19
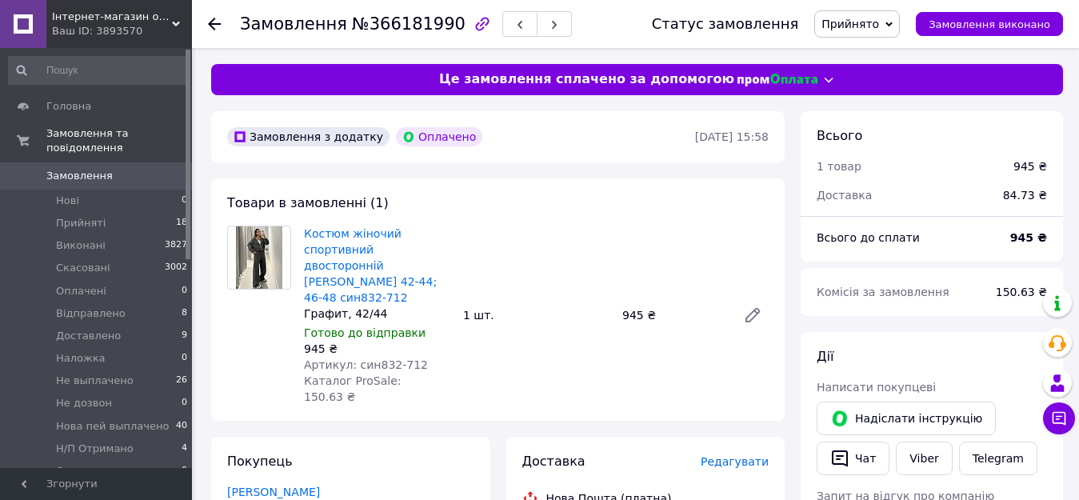
click at [373, 26] on span "№366181990" at bounding box center [409, 23] width 114 height 19
copy span "366181990"
drag, startPoint x: 373, startPoint y: 280, endPoint x: 307, endPoint y: 285, distance: 65.8
click at [307, 285] on span "Костюм жіночий спортивний двосторонній [PERSON_NAME] 42-44; 46-48 син832-712" at bounding box center [377, 266] width 146 height 80
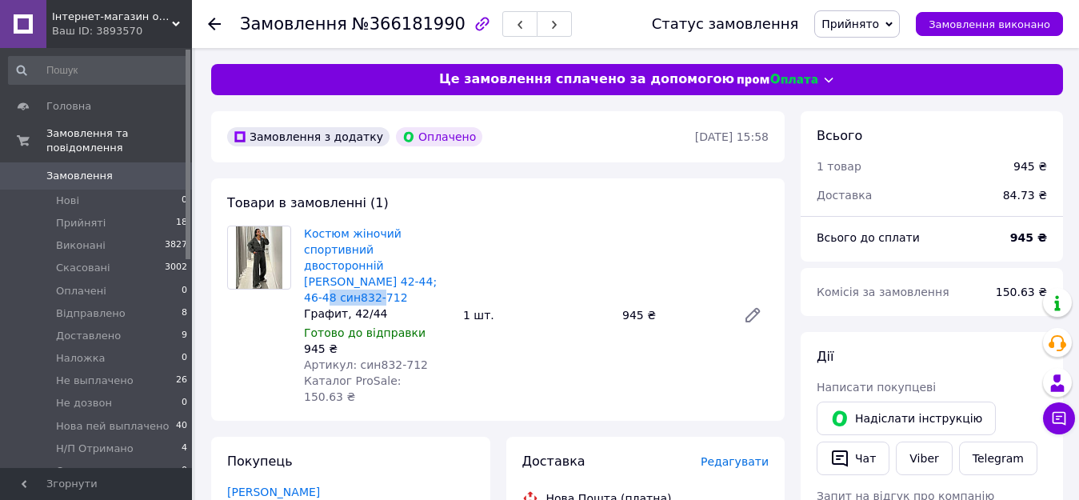
click at [388, 282] on span "Костюм жіночий спортивний двосторонній [PERSON_NAME] 42-44; 46-48 син832-712" at bounding box center [377, 266] width 146 height 80
drag, startPoint x: 370, startPoint y: 281, endPoint x: 304, endPoint y: 287, distance: 66.7
click at [304, 287] on span "Костюм жіночий спортивний двосторонній фліс полар 42-44; 46-48 син832-712" at bounding box center [377, 266] width 146 height 80
copy link "син832-712"
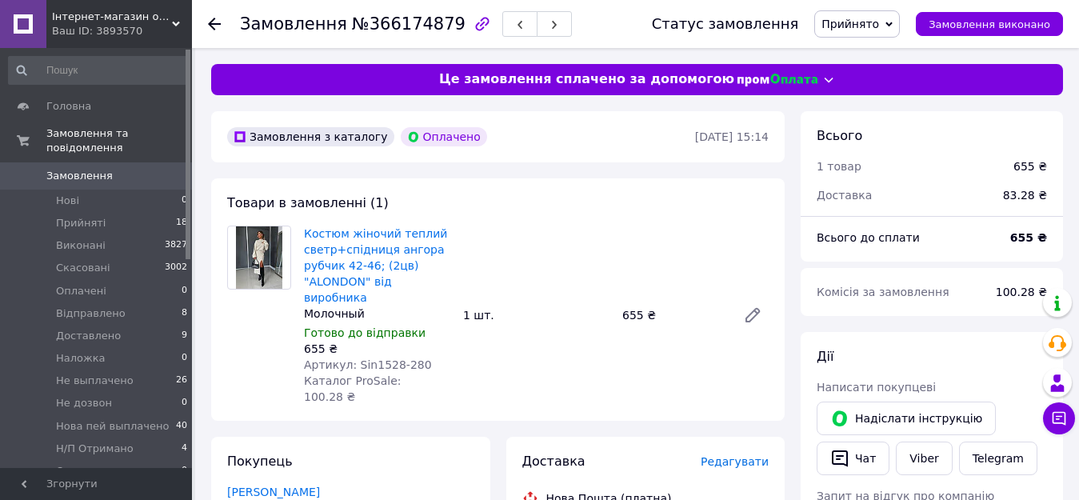
click at [380, 25] on span "№366174879" at bounding box center [409, 23] width 114 height 19
copy span "366174879"
drag, startPoint x: 350, startPoint y: 350, endPoint x: 428, endPoint y: 347, distance: 77.7
click at [428, 357] on div "Артикул: Sin1528-280" at bounding box center [377, 365] width 146 height 16
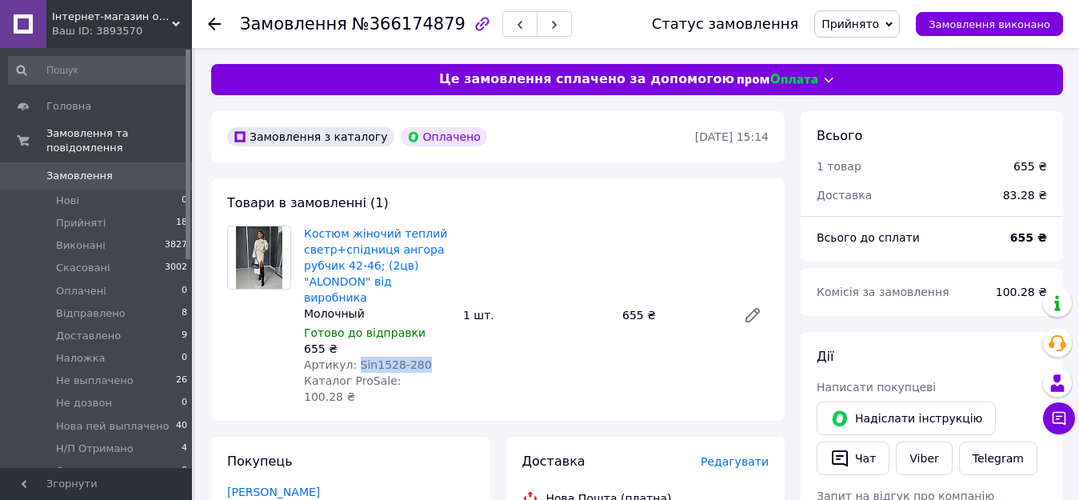
copy span "Sin1528-280"
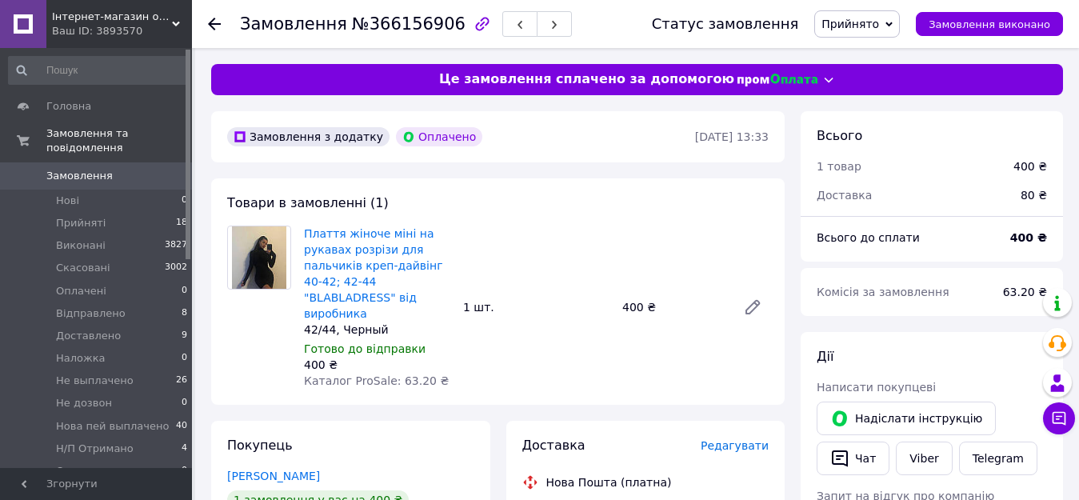
click at [387, 30] on span "№366156906" at bounding box center [409, 23] width 114 height 19
copy span "366156906"
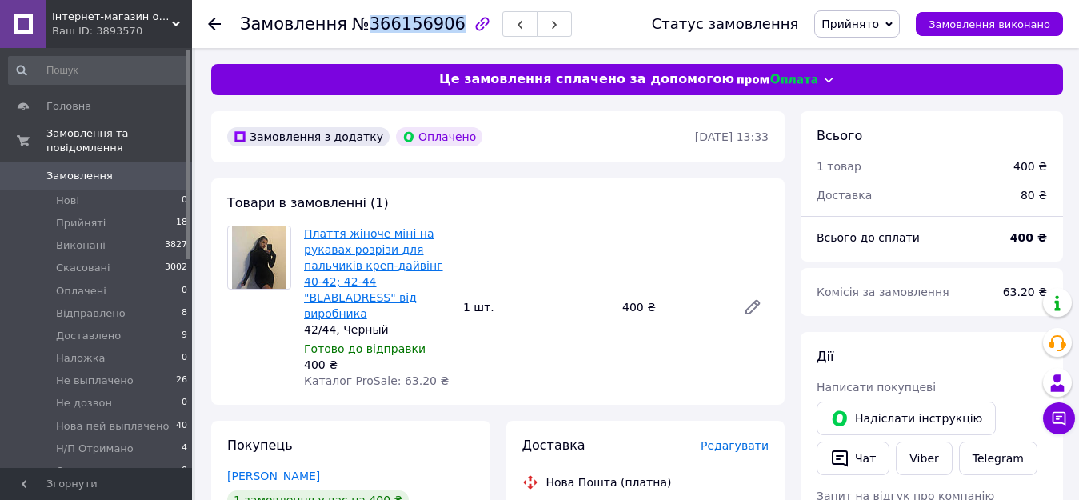
click at [380, 259] on link "Плаття жіноче міні на рукавах розрізи для пальчиків креп-дайвінг 40-42; 42-44 "…" at bounding box center [373, 273] width 139 height 93
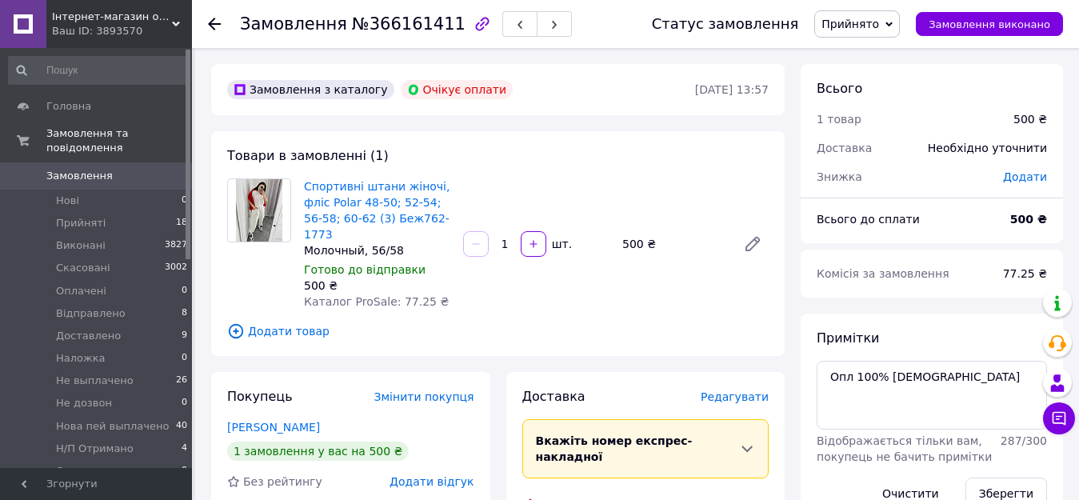
click at [404, 26] on span "№366161411" at bounding box center [409, 23] width 114 height 19
copy span "366161411"
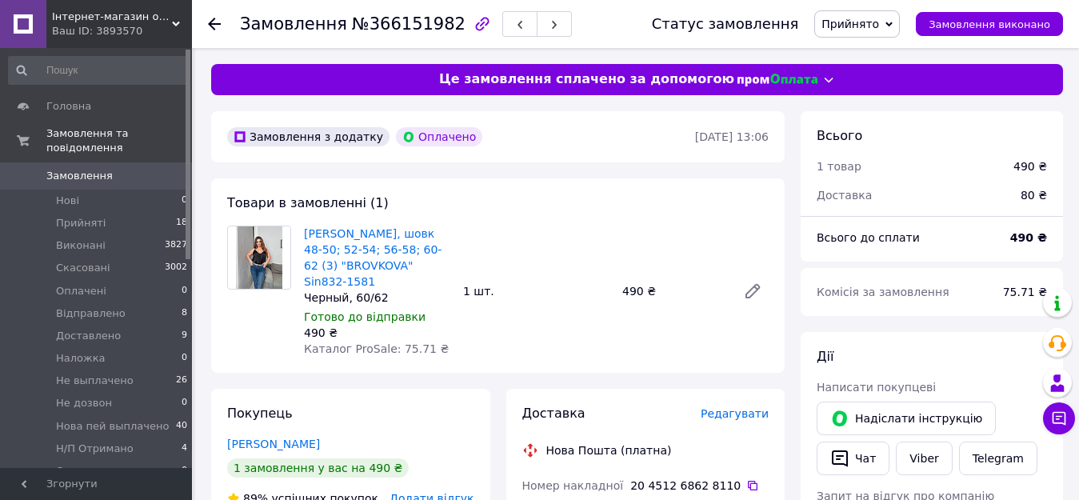
click at [392, 9] on div "Замовлення №366151982" at bounding box center [430, 24] width 380 height 48
click at [385, 22] on span "№366151982" at bounding box center [409, 23] width 114 height 19
copy span "366151982"
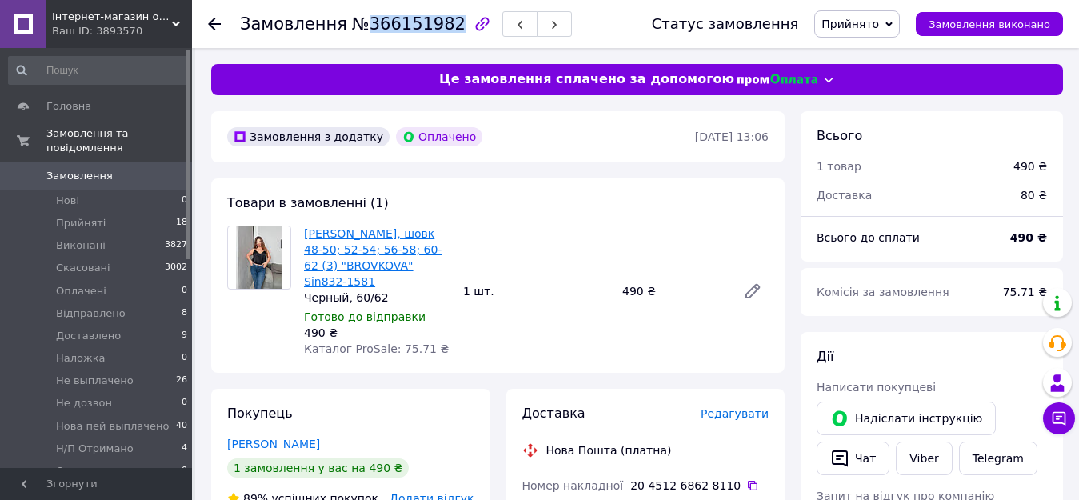
click at [407, 272] on link "Майка жіноча, шовк 48-50; 52-54; 56-58; 60-62 (3) "BROVKOVA" Sin832-1581" at bounding box center [373, 257] width 138 height 61
